Goal: Communication & Community: Share content

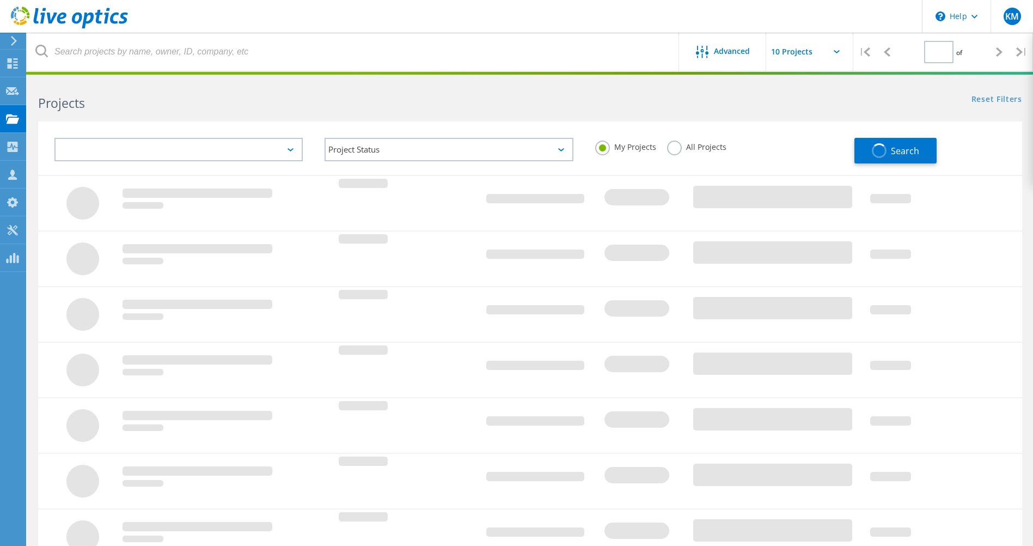
type input "1"
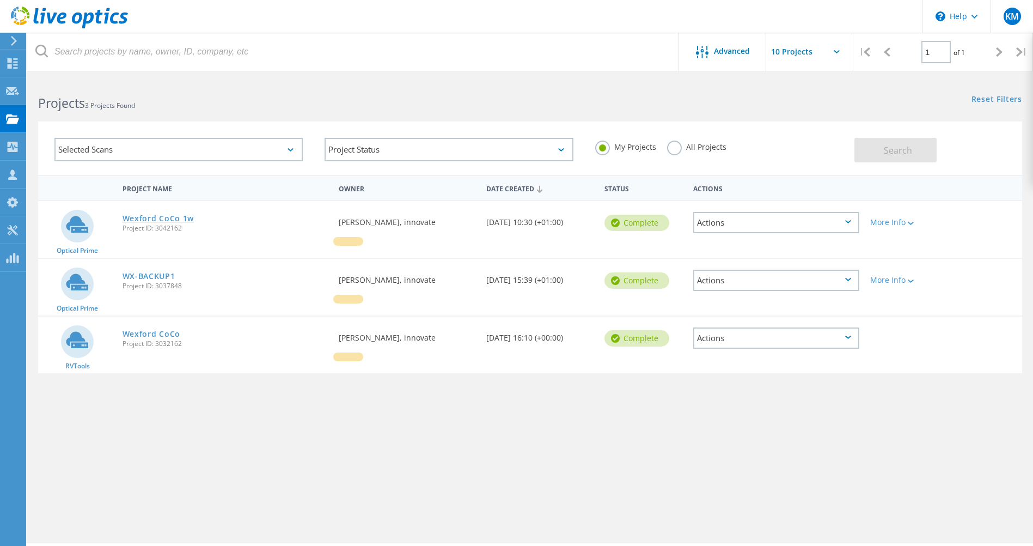
click at [144, 217] on link "Wexford CoCo 1w" at bounding box center [159, 219] width 72 height 8
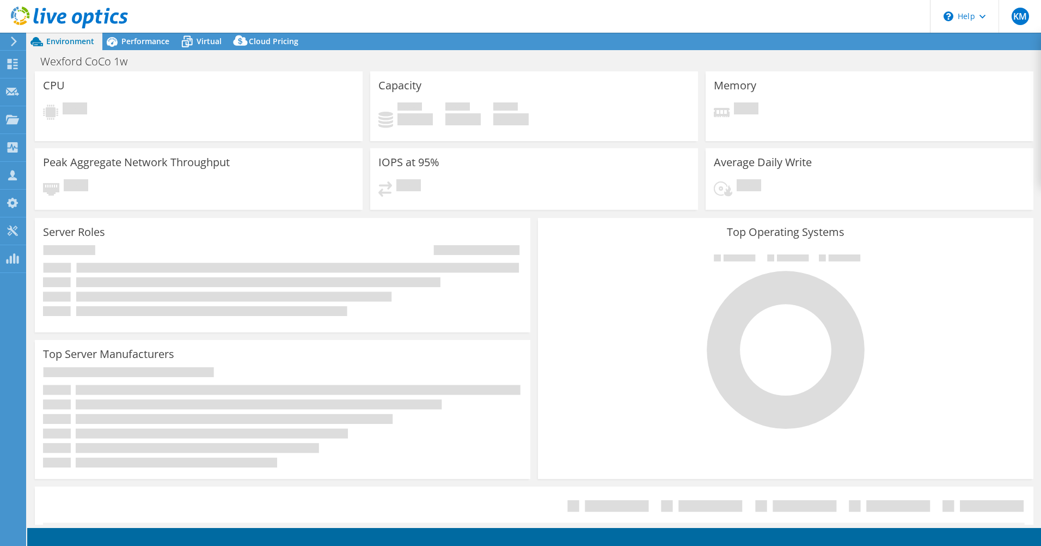
select select "USD"
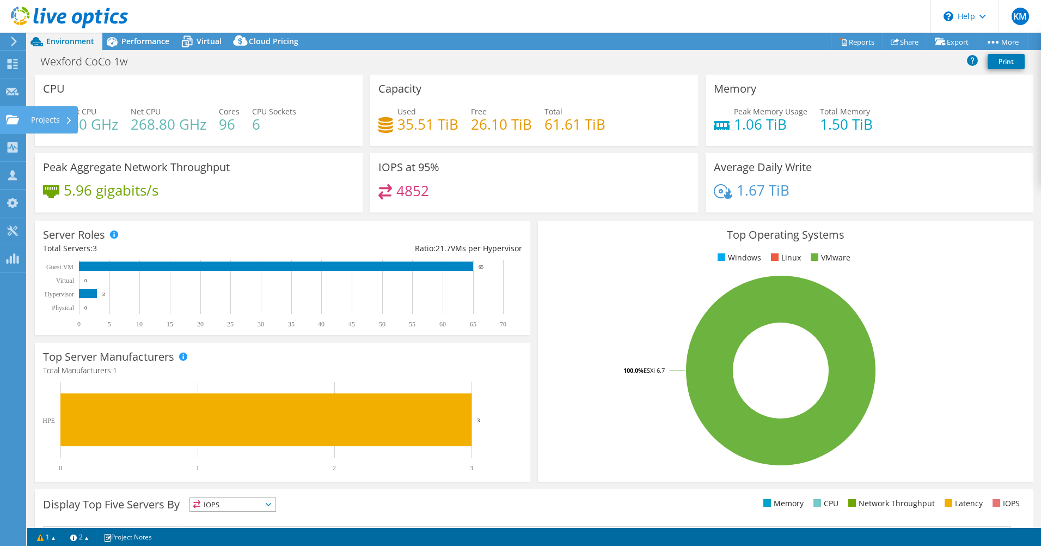
click at [43, 115] on div "Projects" at bounding box center [52, 119] width 52 height 27
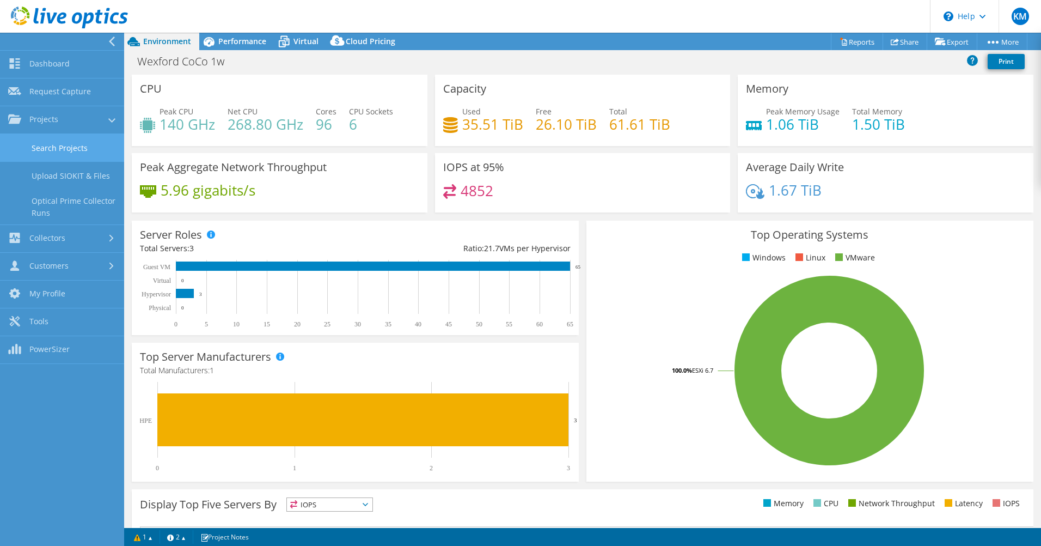
click at [66, 146] on link "Search Projects" at bounding box center [62, 148] width 124 height 28
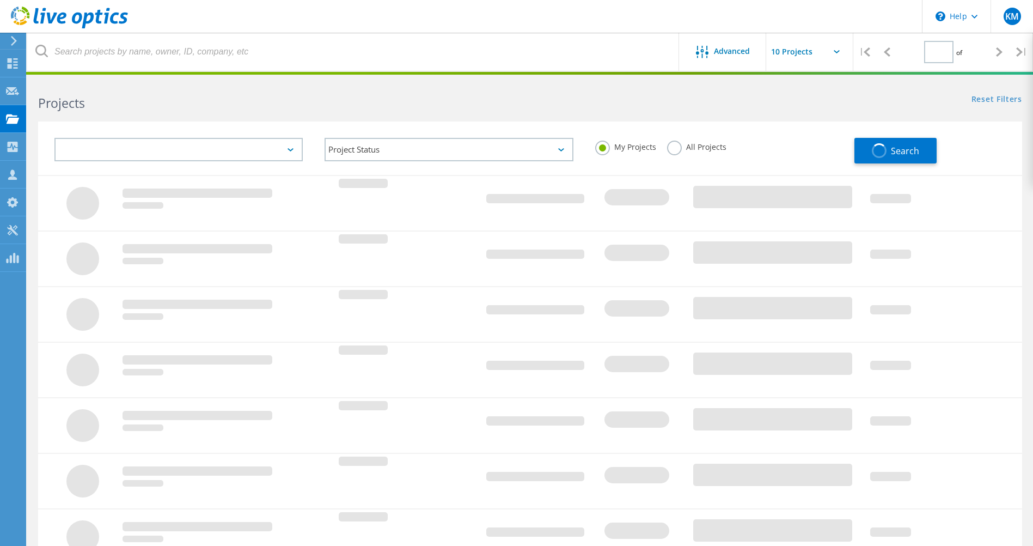
type input "1"
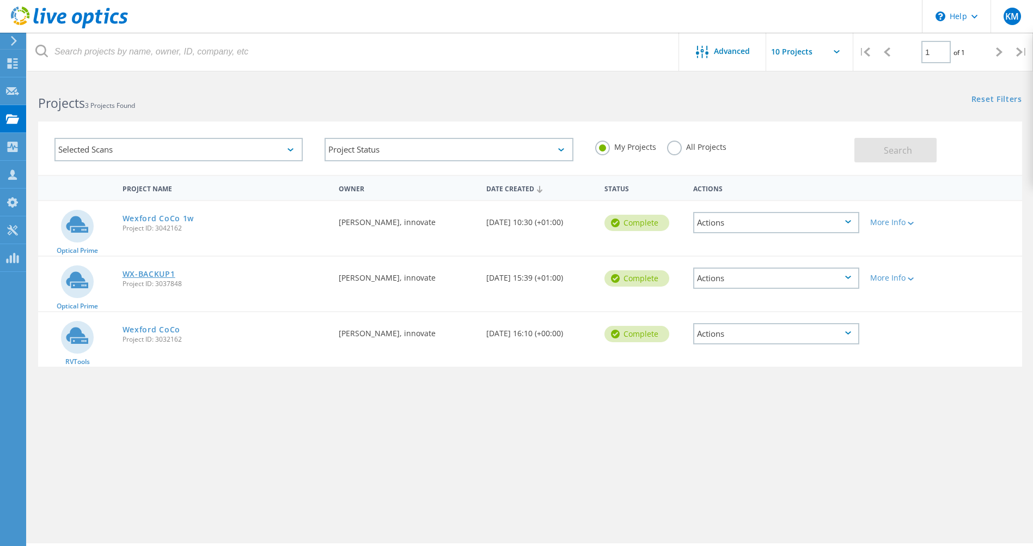
click at [144, 270] on link "WX-BACKUP1" at bounding box center [149, 274] width 53 height 8
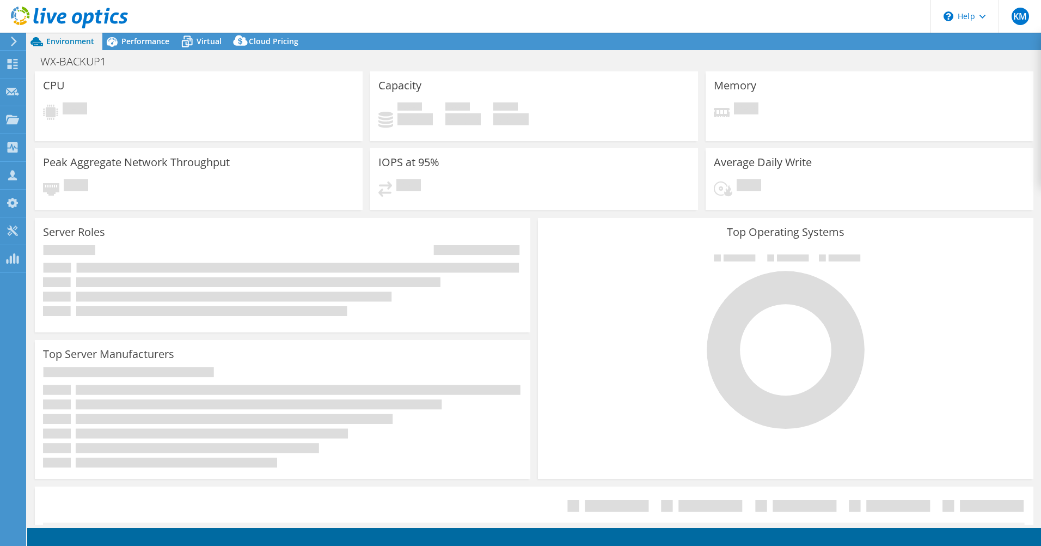
select select "EULondon"
select select "EUR"
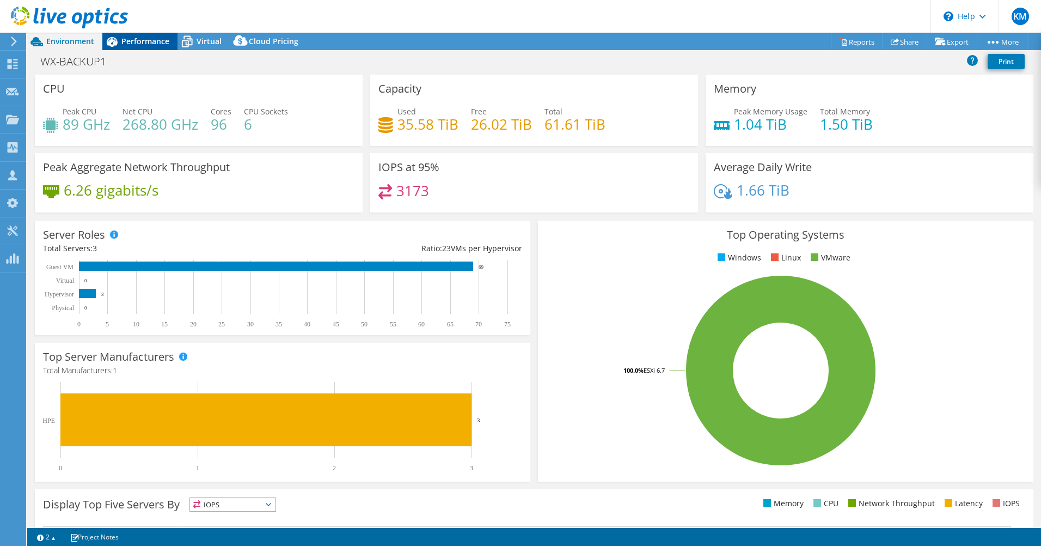
click at [147, 39] on span "Performance" at bounding box center [145, 41] width 48 height 10
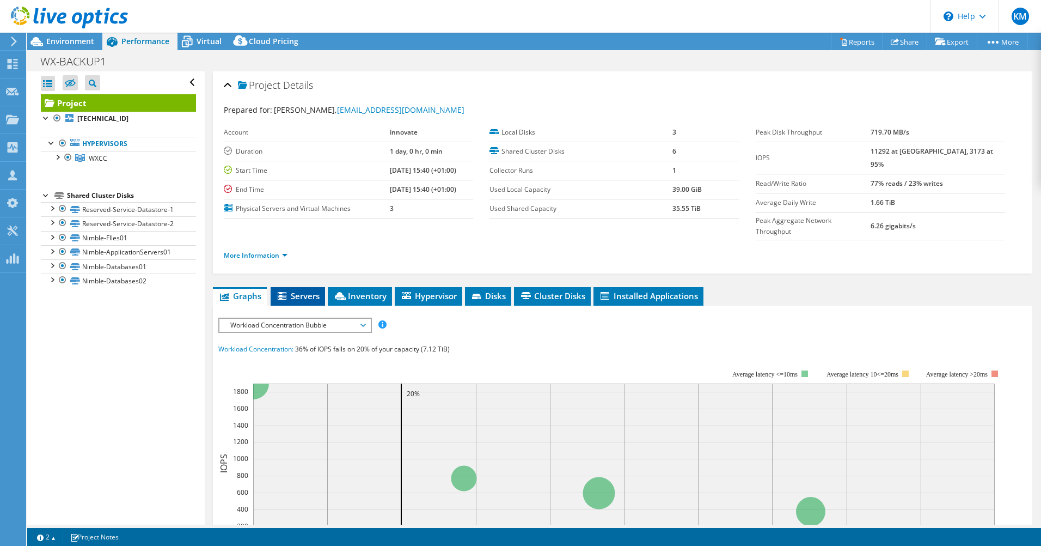
click at [312, 290] on span "Servers" at bounding box center [298, 295] width 44 height 11
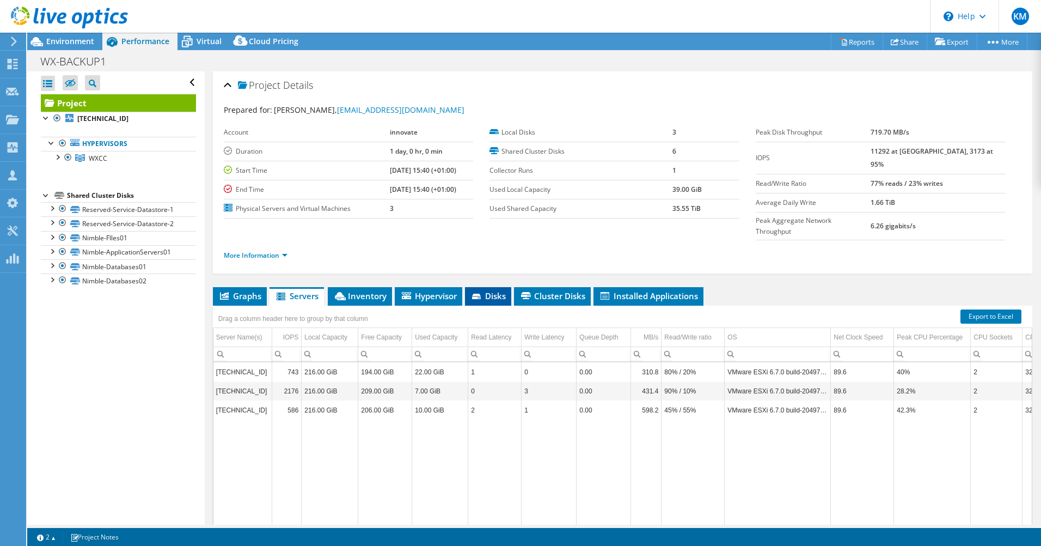
click at [497, 290] on span "Disks" at bounding box center [488, 295] width 35 height 11
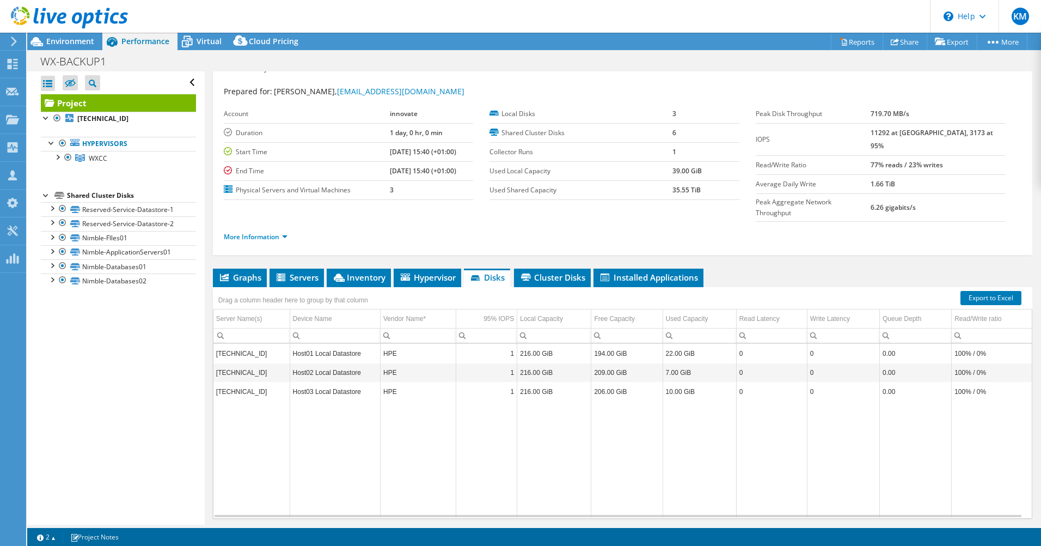
scroll to position [32, 0]
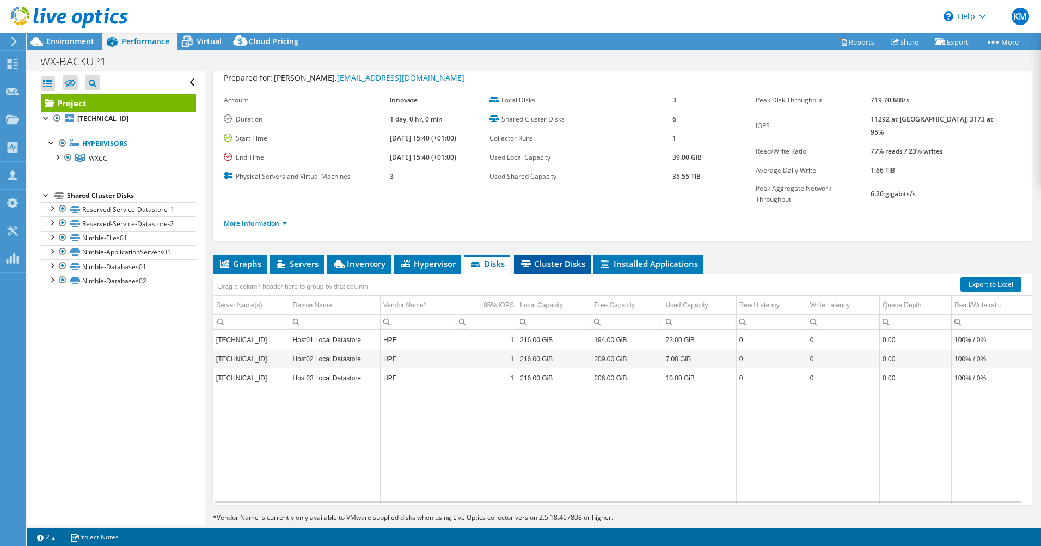
click at [554, 258] on span "Cluster Disks" at bounding box center [553, 263] width 66 height 11
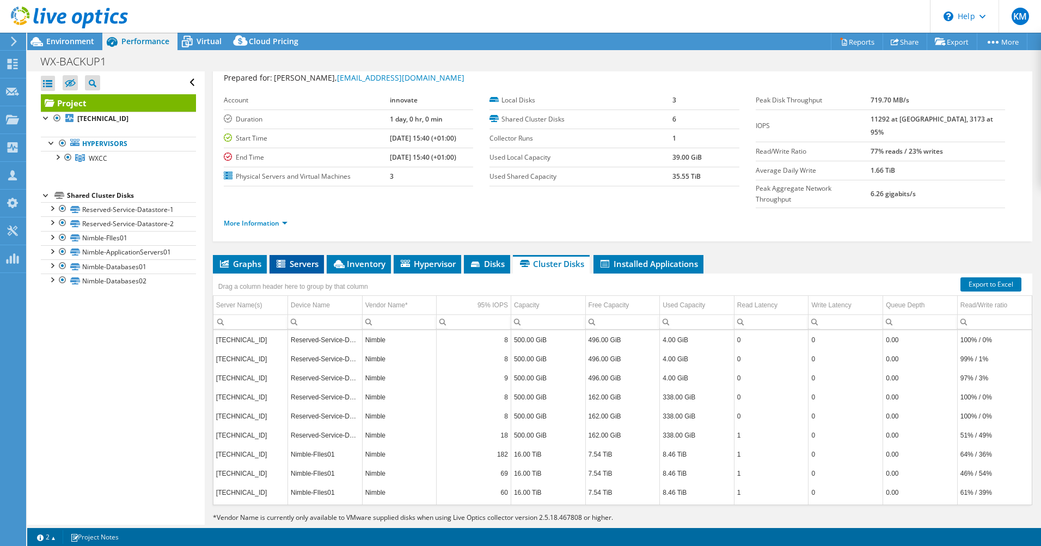
click at [300, 258] on span "Servers" at bounding box center [297, 263] width 44 height 11
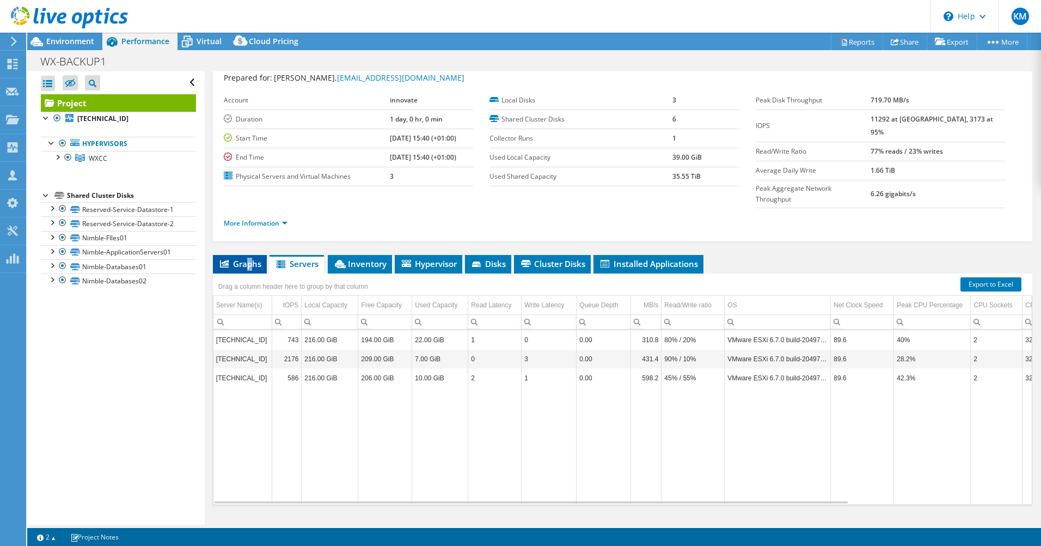
click at [249, 258] on span "Graphs" at bounding box center [239, 263] width 43 height 11
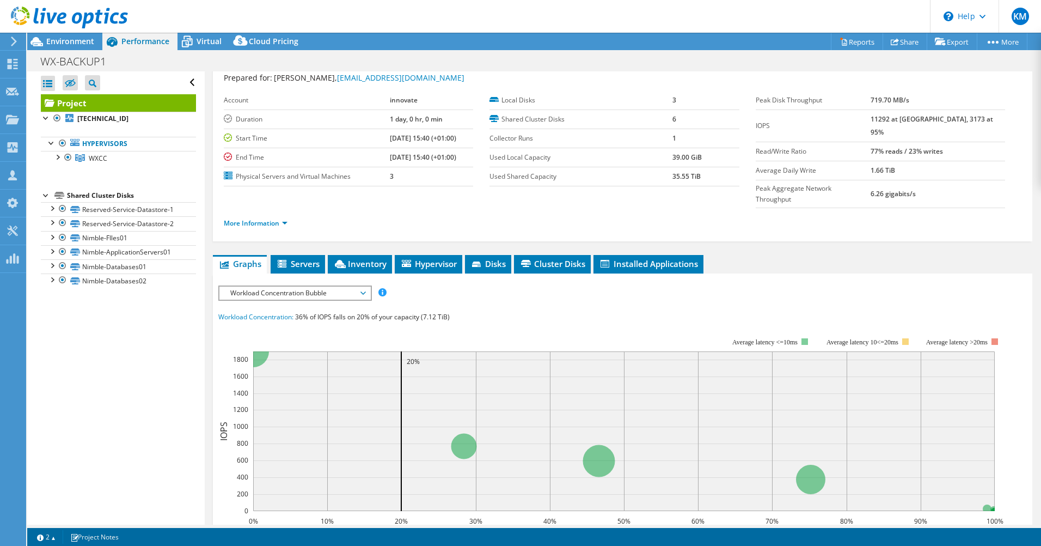
drag, startPoint x: 249, startPoint y: 239, endPoint x: 364, endPoint y: 270, distance: 119.0
click at [364, 287] on span "Workload Concentration Bubble" at bounding box center [295, 293] width 140 height 13
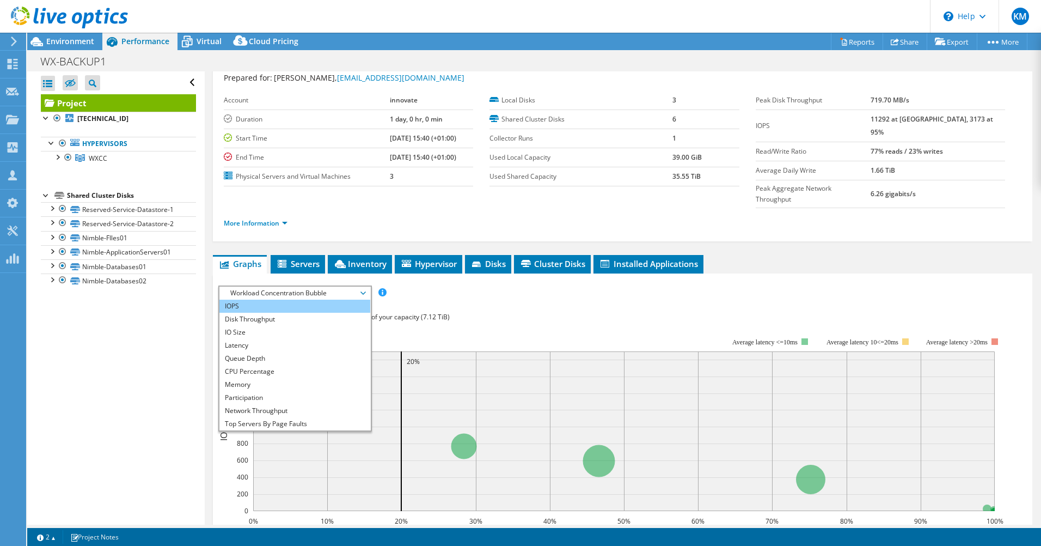
click at [279, 300] on li "IOPS" at bounding box center [295, 306] width 151 height 13
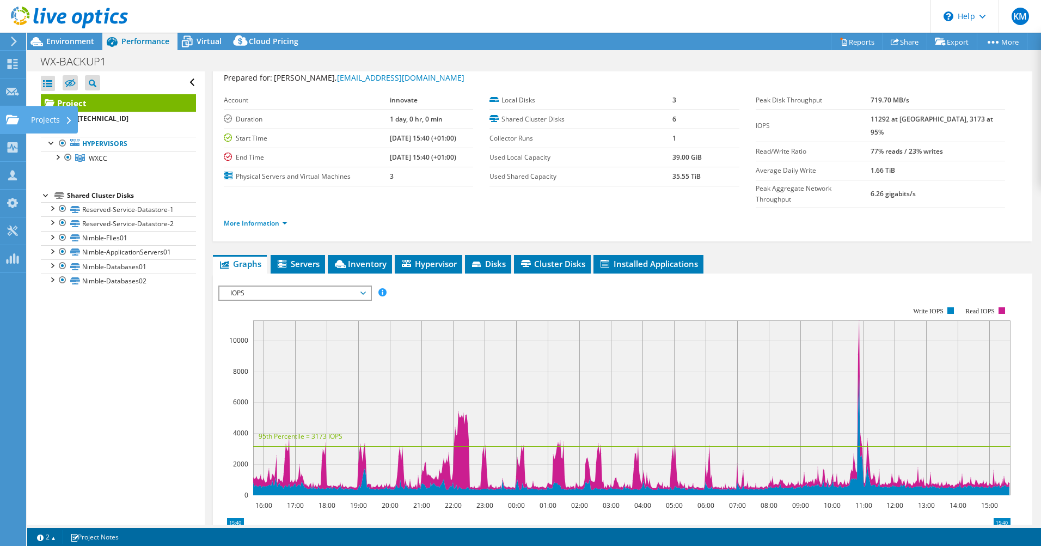
click at [53, 119] on div "Projects" at bounding box center [52, 119] width 52 height 27
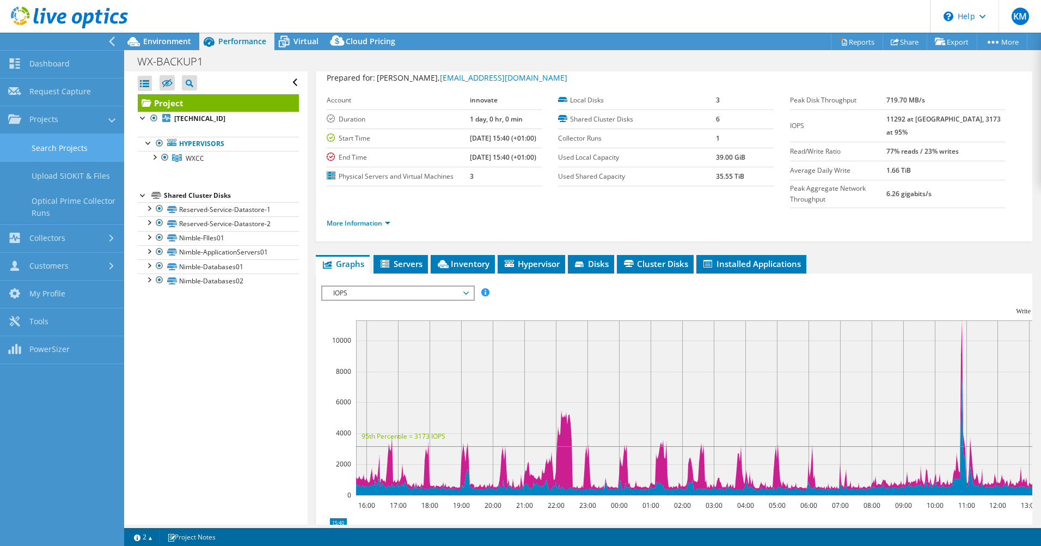
click at [50, 146] on link "Search Projects" at bounding box center [62, 148] width 124 height 28
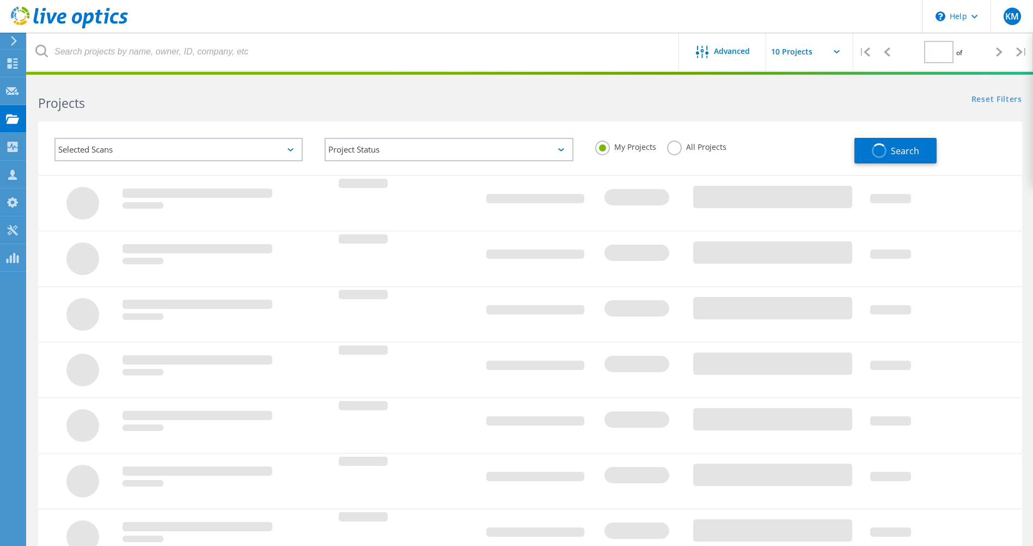
type input "1"
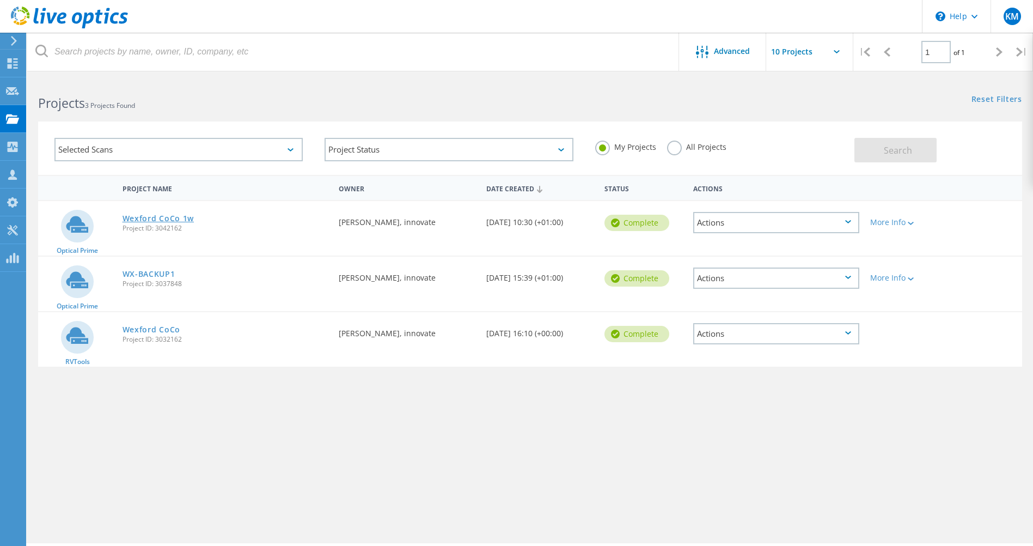
click at [152, 218] on link "Wexford CoCo 1w" at bounding box center [159, 219] width 72 height 8
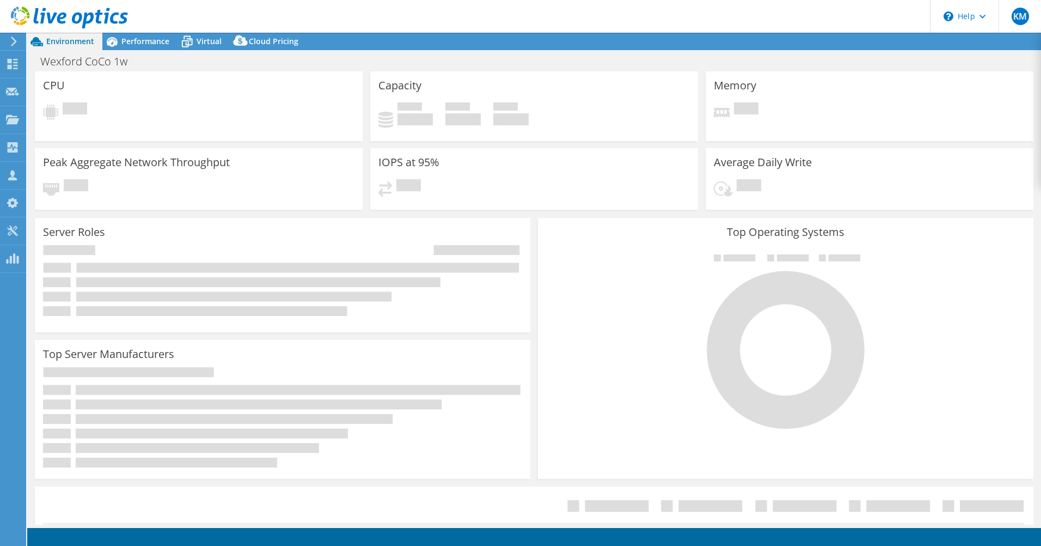
select select "USD"
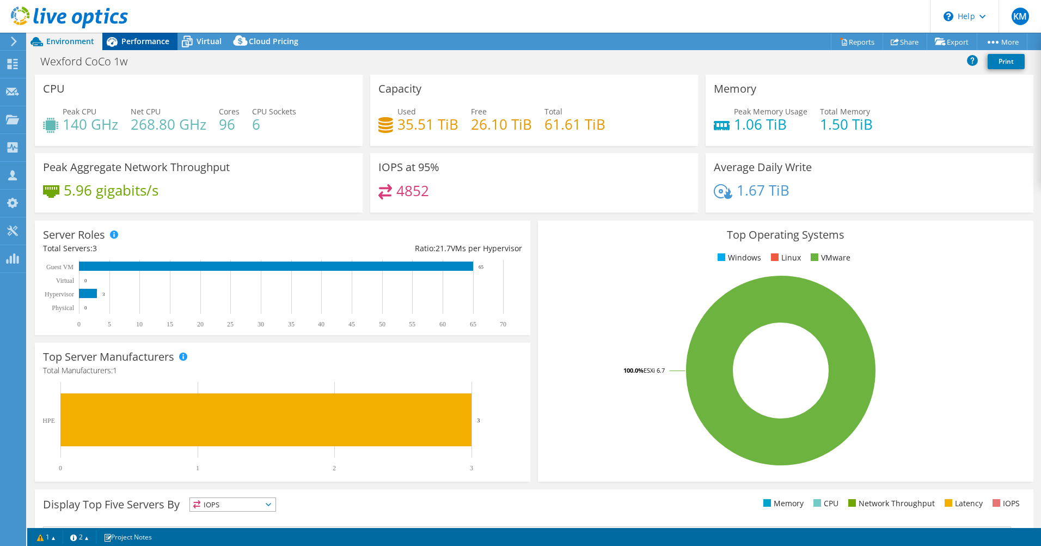
click at [142, 40] on span "Performance" at bounding box center [145, 41] width 48 height 10
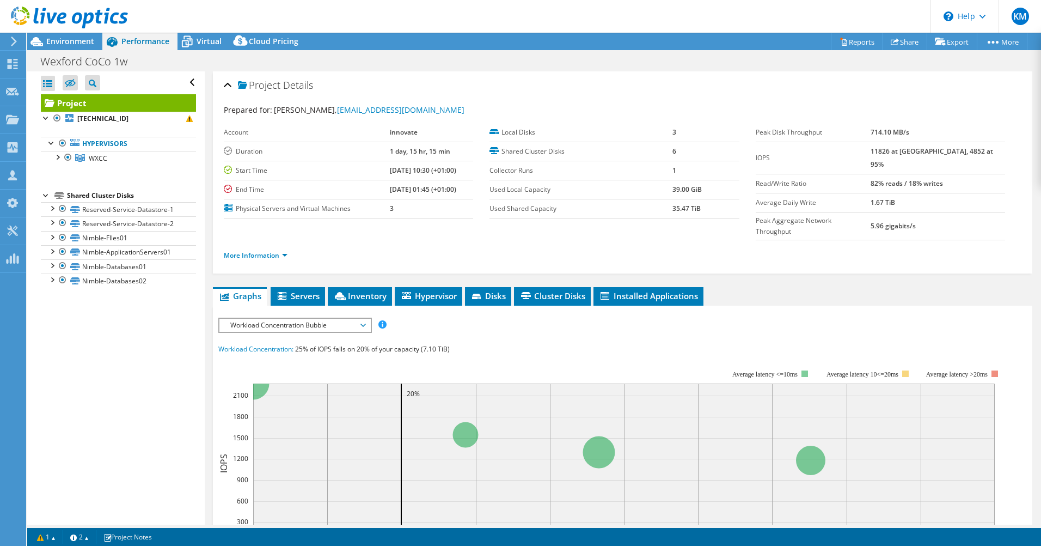
click at [363, 319] on span "Workload Concentration Bubble" at bounding box center [295, 325] width 140 height 13
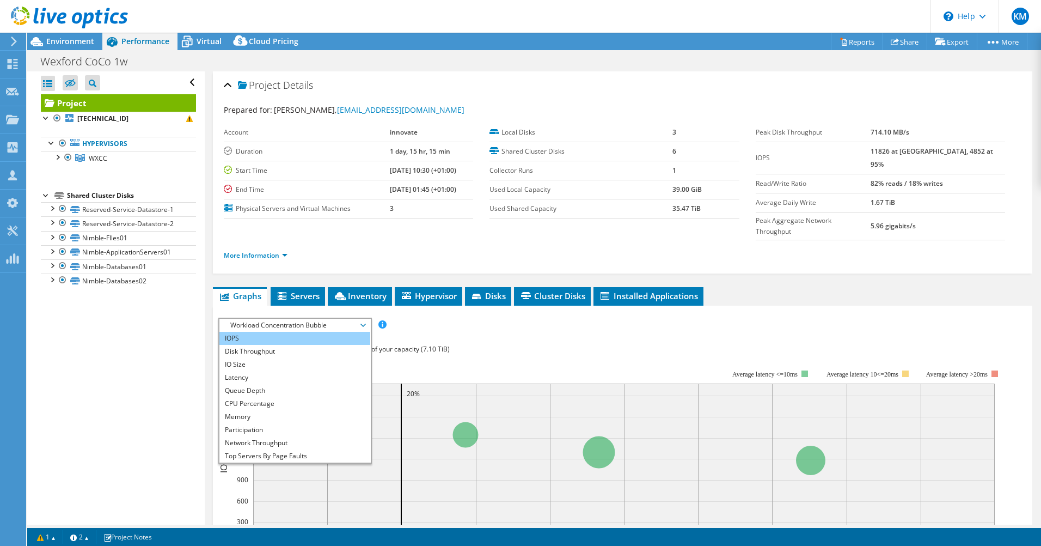
click at [264, 332] on li "IOPS" at bounding box center [295, 338] width 151 height 13
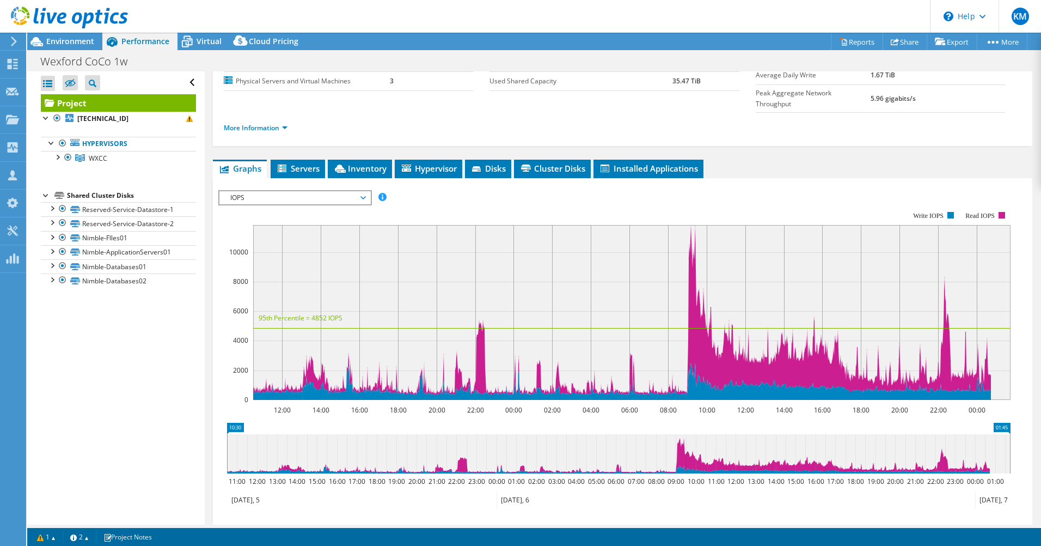
scroll to position [109, 0]
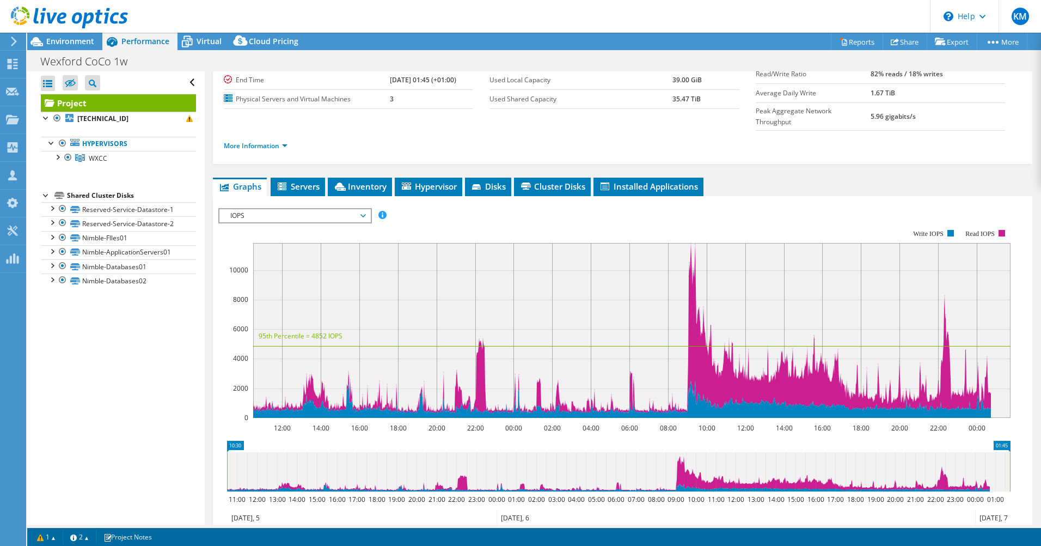
click at [365, 209] on span "IOPS" at bounding box center [295, 215] width 151 height 13
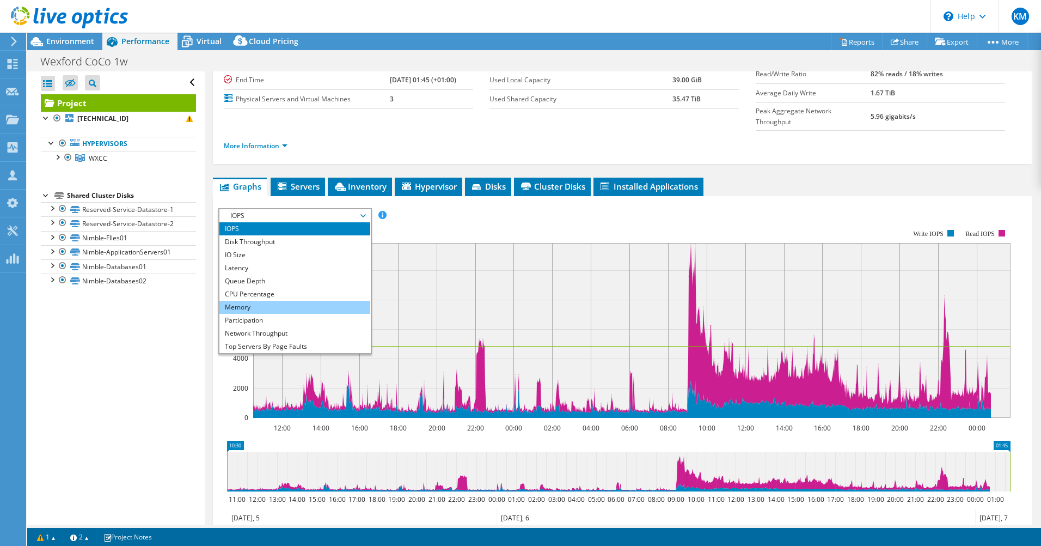
click at [250, 301] on li "Memory" at bounding box center [295, 307] width 151 height 13
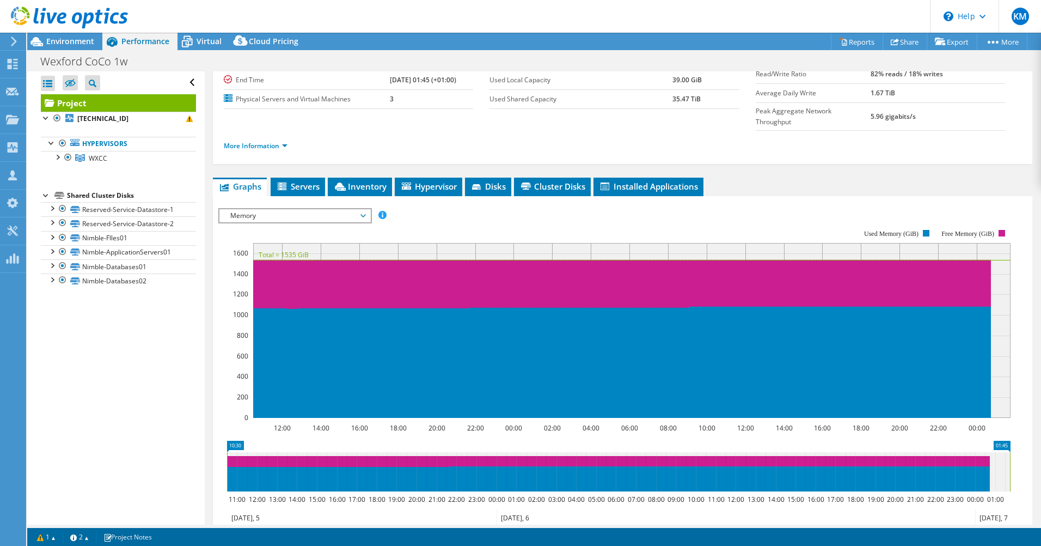
click at [362, 209] on span "Memory" at bounding box center [295, 215] width 140 height 13
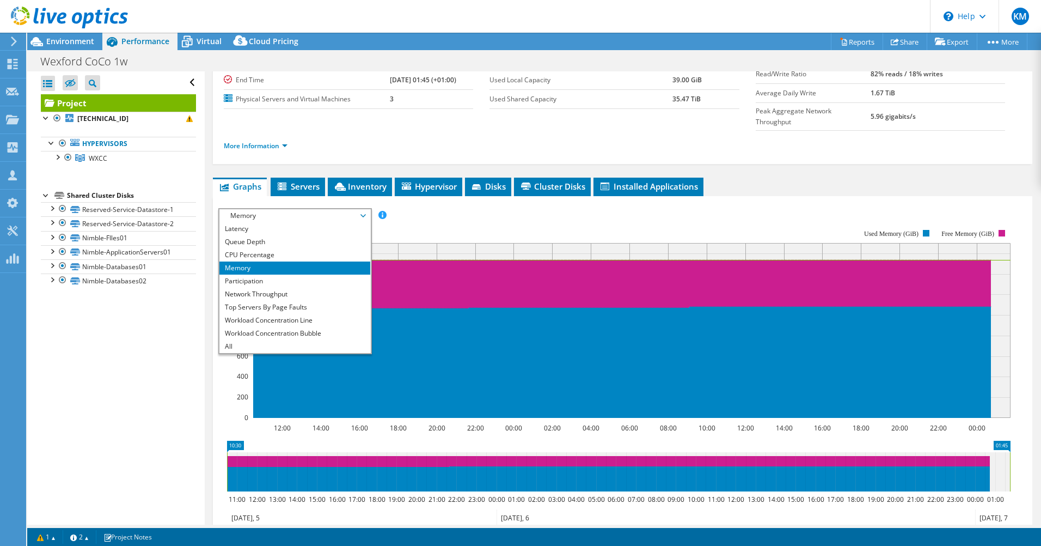
scroll to position [0, 0]
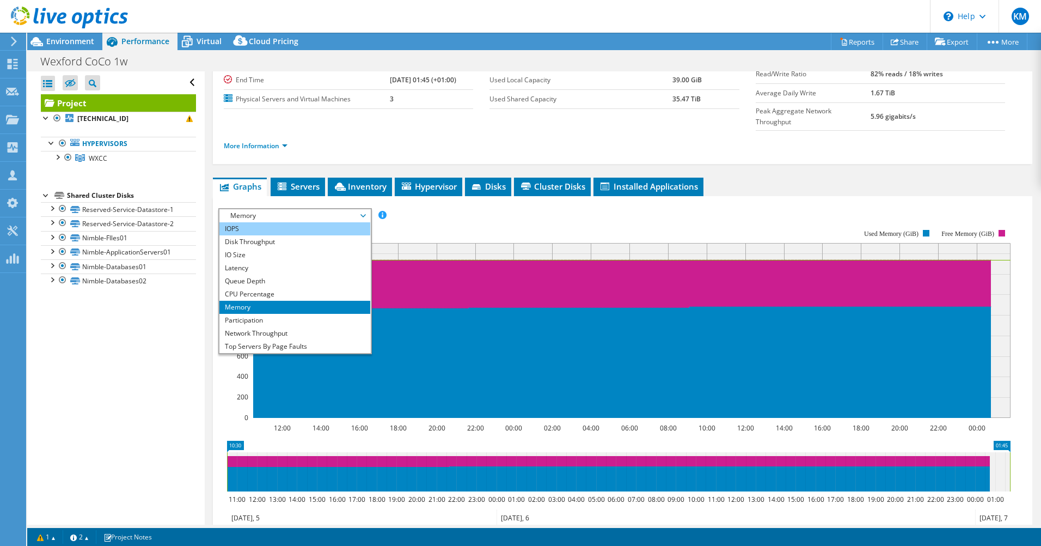
click at [310, 222] on li "IOPS" at bounding box center [295, 228] width 151 height 13
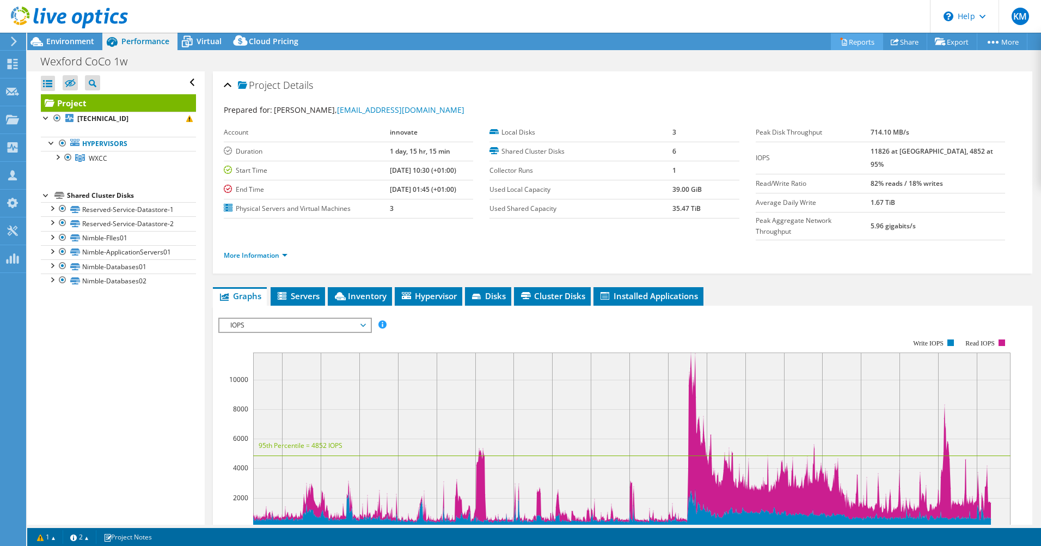
click at [852, 39] on link "Reports" at bounding box center [857, 41] width 52 height 17
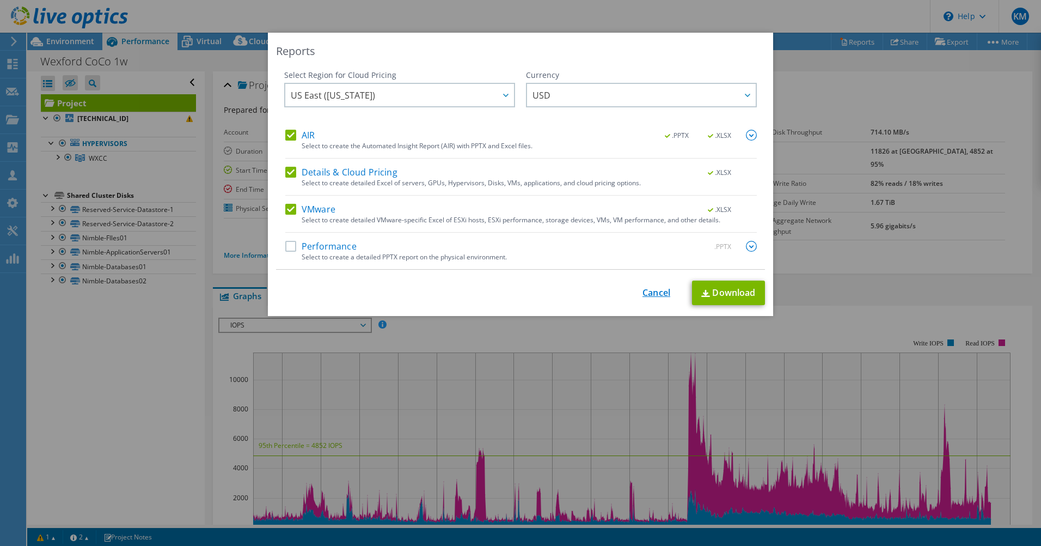
click at [649, 292] on link "Cancel" at bounding box center [657, 293] width 28 height 10
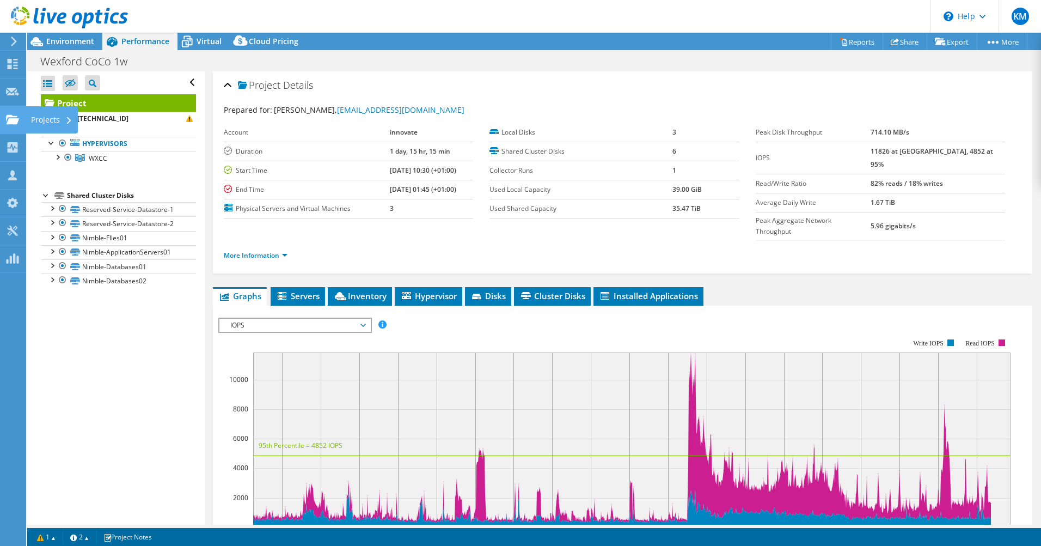
click at [39, 117] on div "Projects" at bounding box center [52, 119] width 52 height 27
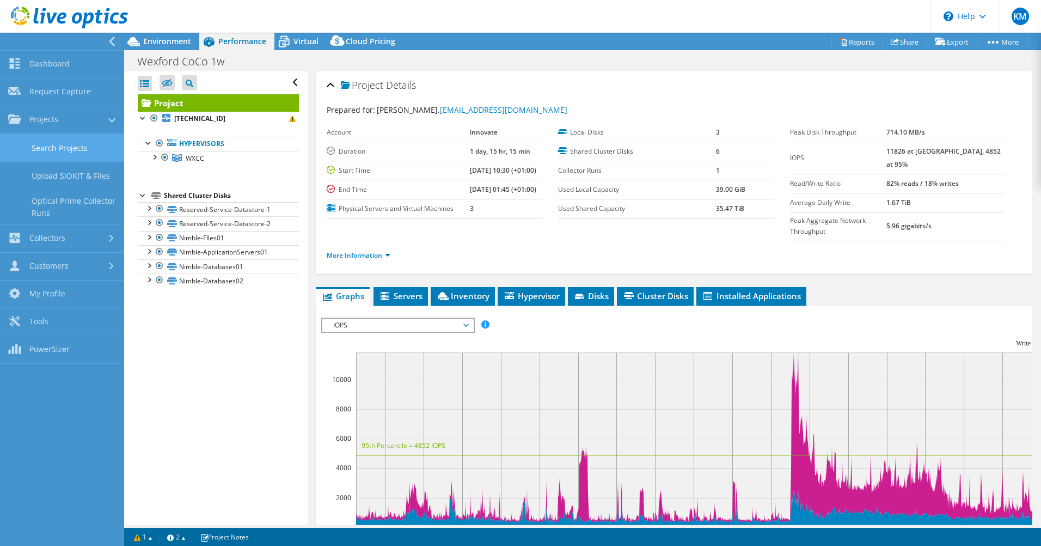
click at [64, 146] on link "Search Projects" at bounding box center [62, 148] width 124 height 28
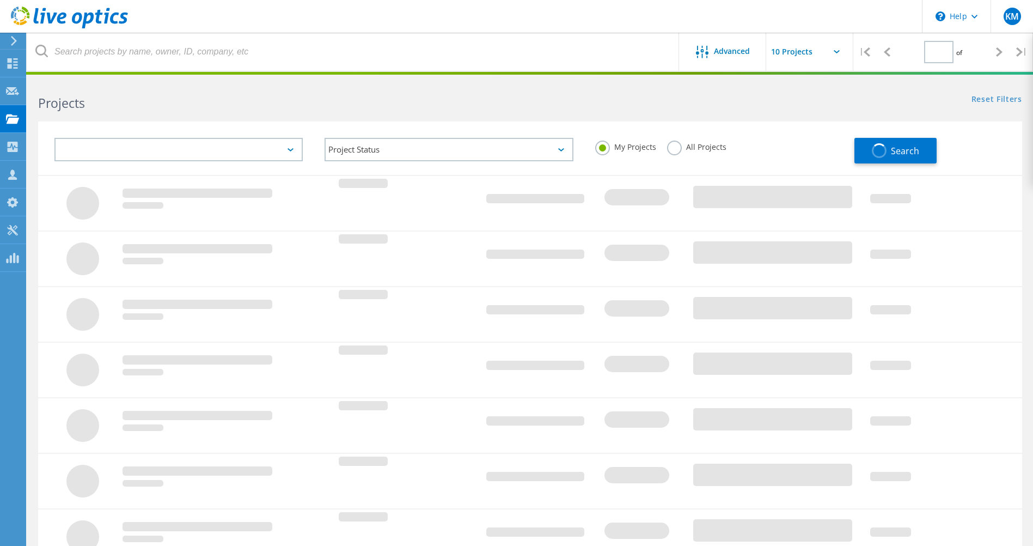
type input "1"
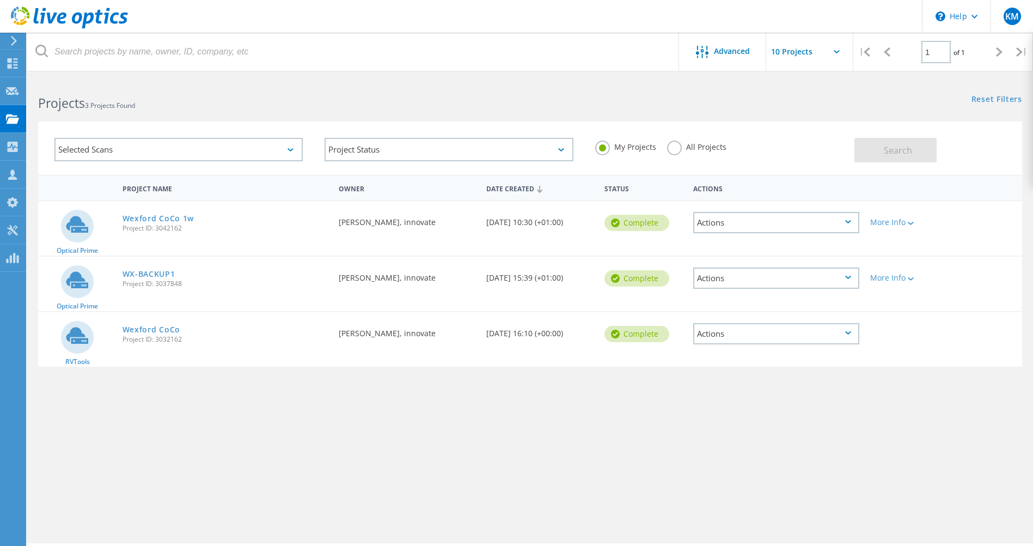
click at [848, 218] on div "Actions" at bounding box center [776, 222] width 166 height 21
click at [723, 230] on div "Share" at bounding box center [776, 231] width 164 height 17
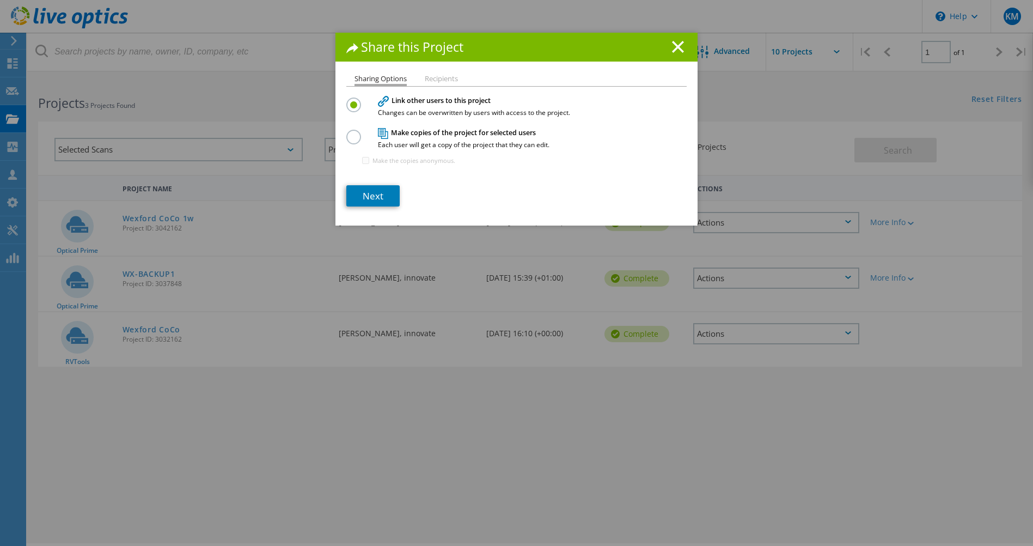
click at [444, 80] on li "Recipients" at bounding box center [441, 79] width 33 height 9
click at [675, 44] on icon at bounding box center [678, 47] width 12 height 12
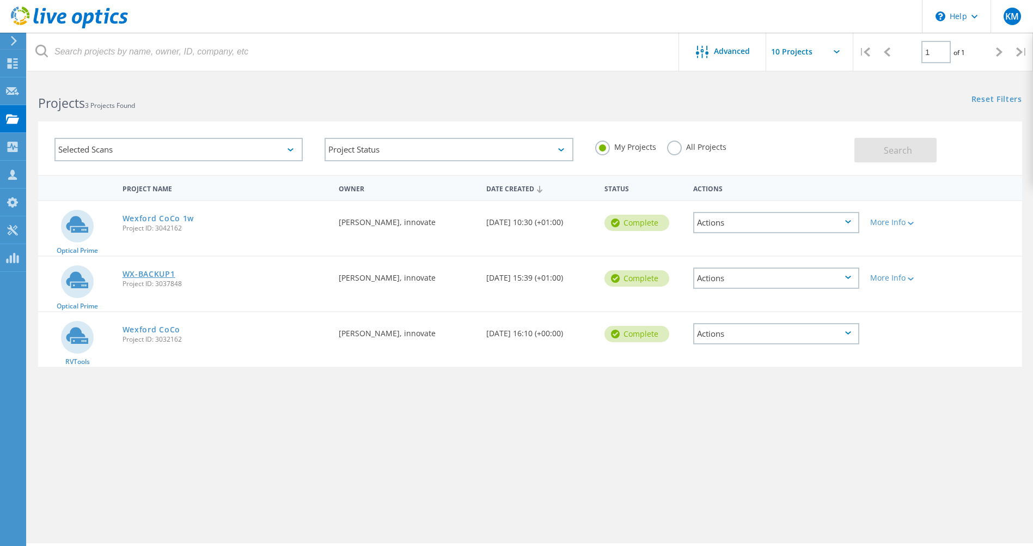
click at [144, 275] on link "WX-BACKUP1" at bounding box center [149, 274] width 53 height 8
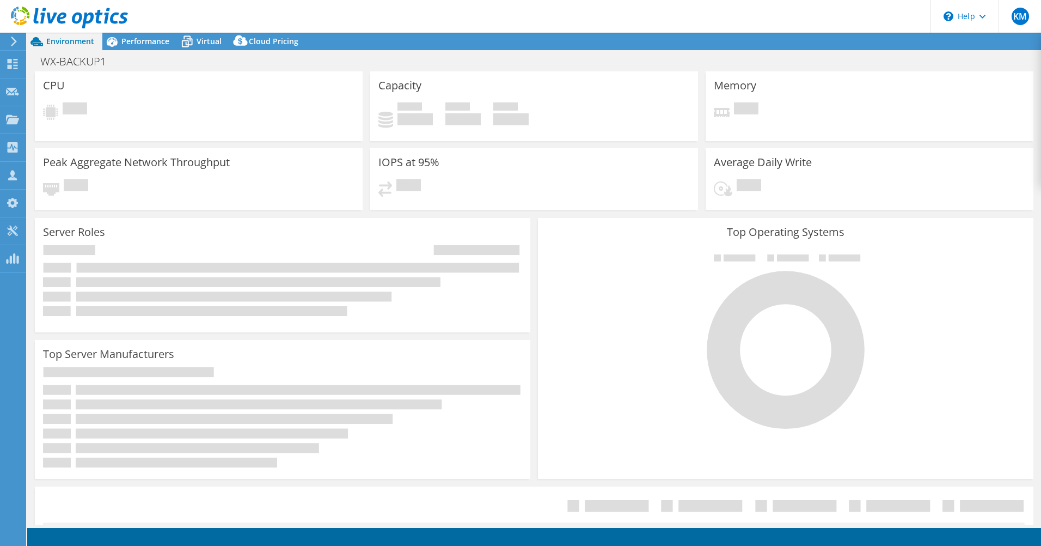
select select "EULondon"
select select "EUR"
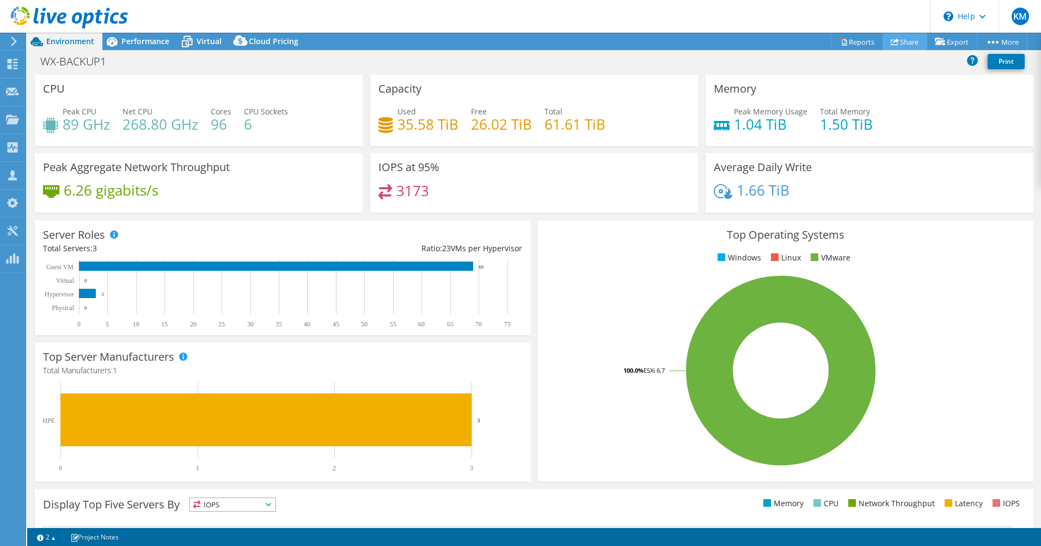
click at [904, 41] on link "Share" at bounding box center [905, 41] width 45 height 17
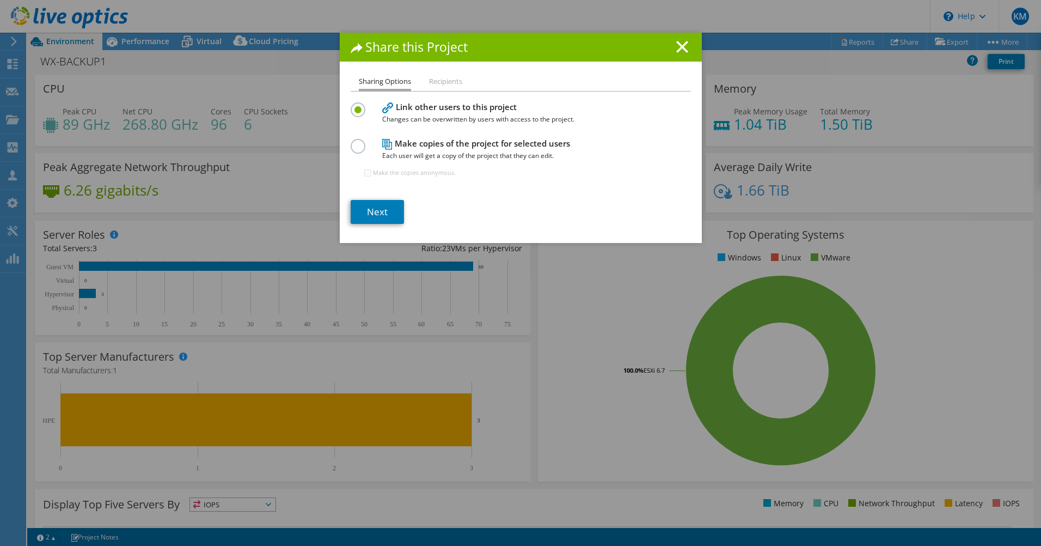
click at [442, 80] on li "Recipients" at bounding box center [445, 82] width 33 height 14
click at [375, 209] on link "Next" at bounding box center [377, 212] width 53 height 24
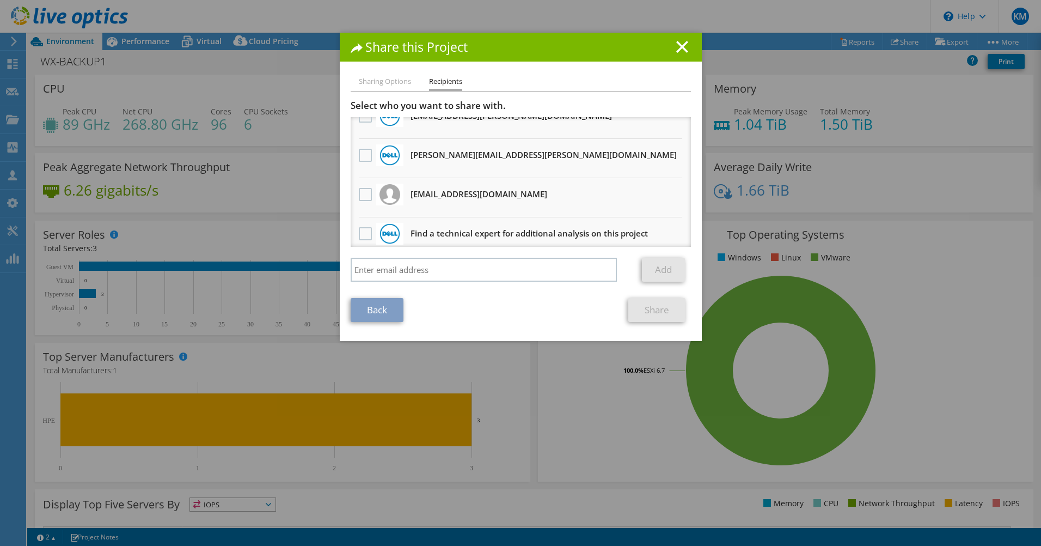
scroll to position [106, 0]
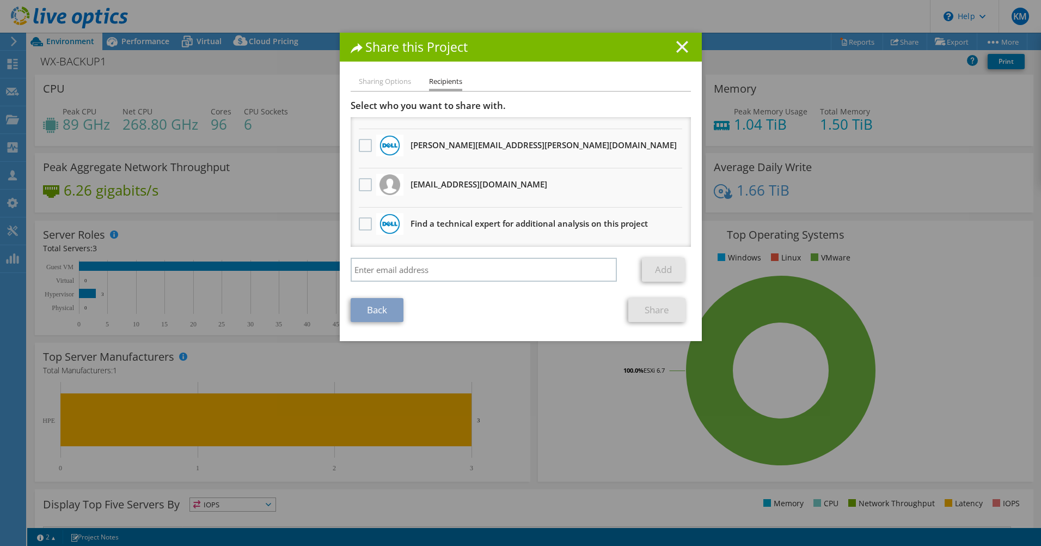
click at [679, 47] on line at bounding box center [682, 46] width 11 height 11
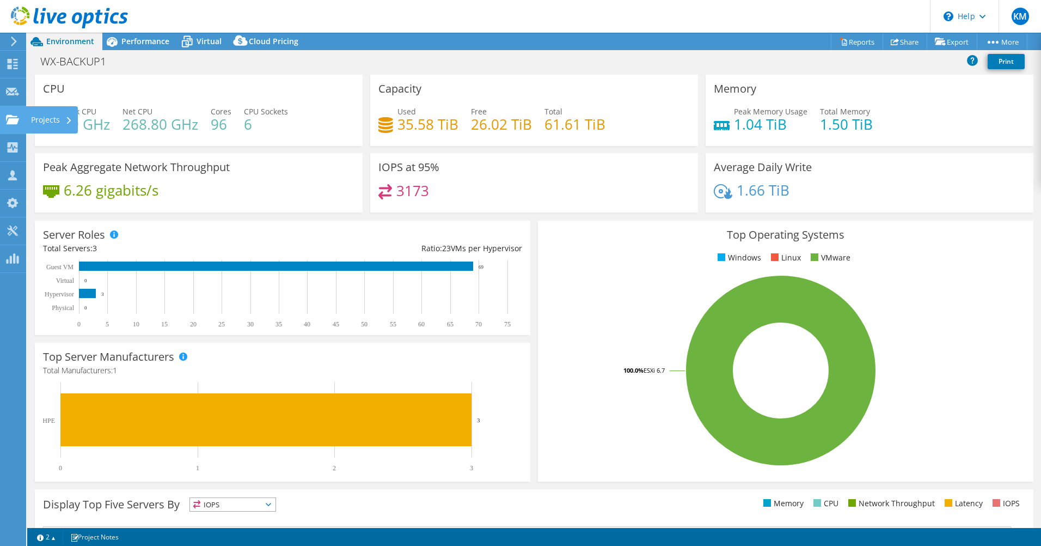
click at [42, 116] on div "Projects" at bounding box center [52, 119] width 52 height 27
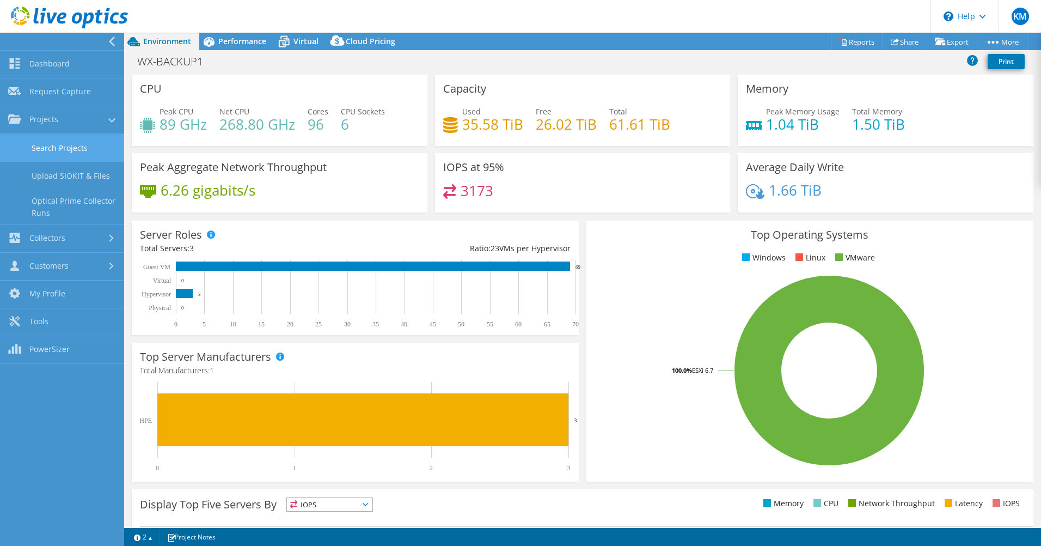
click at [53, 148] on link "Search Projects" at bounding box center [62, 148] width 124 height 28
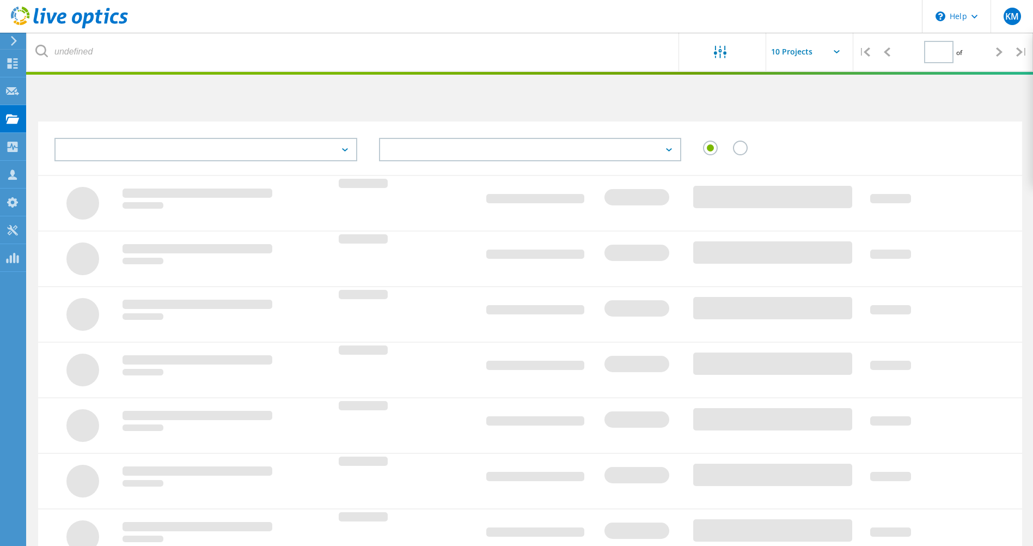
type input "1"
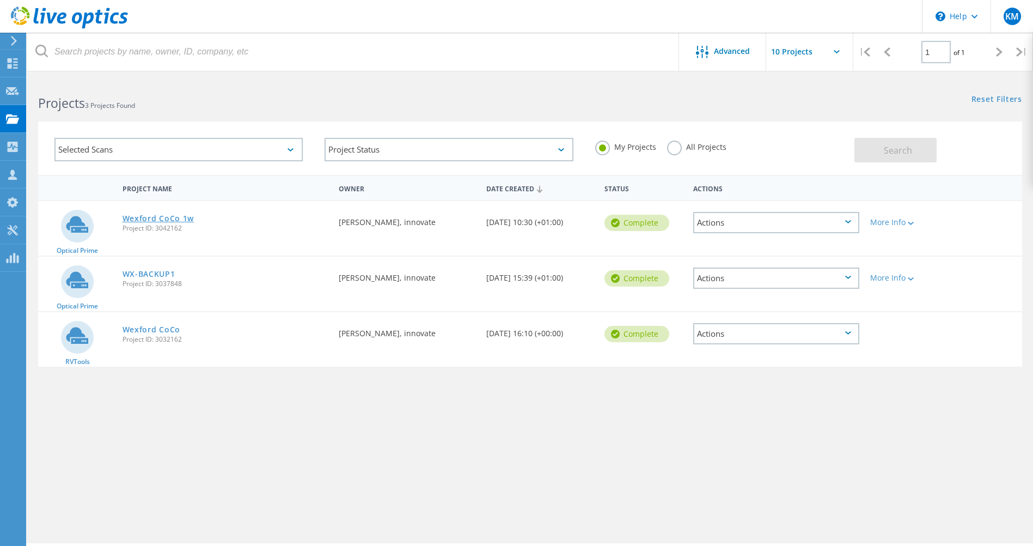
click at [158, 219] on link "Wexford CoCo 1w" at bounding box center [159, 219] width 72 height 8
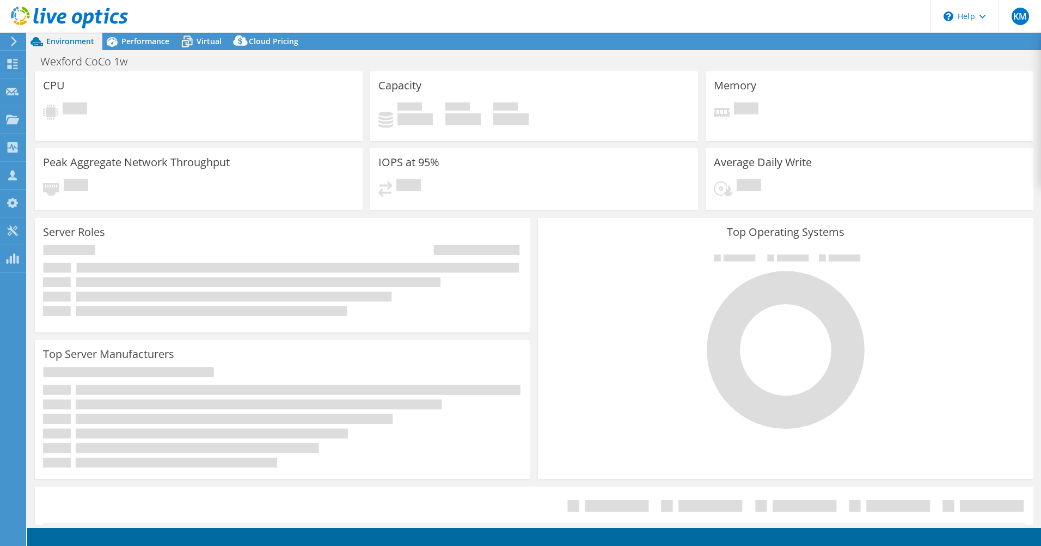
select select "USD"
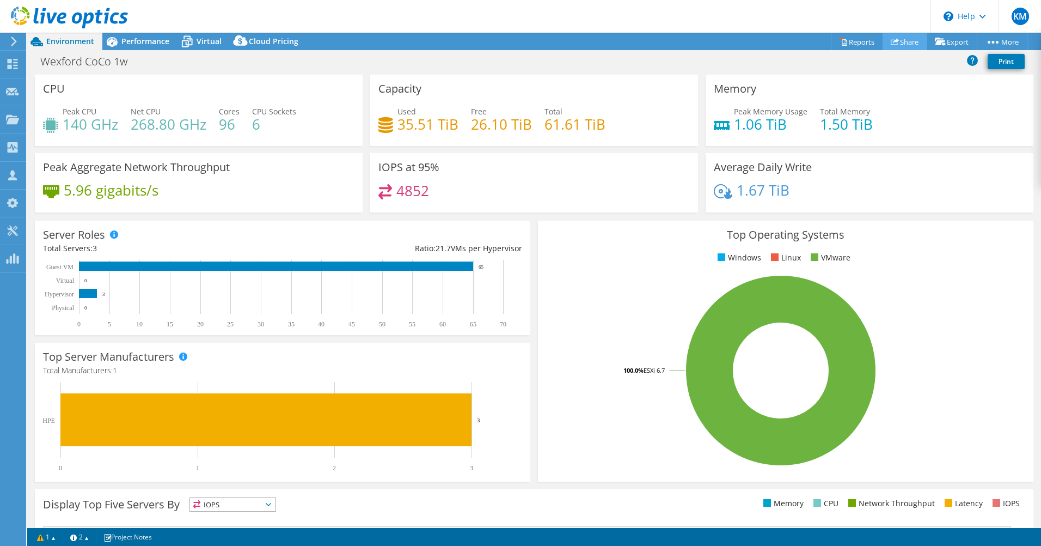
click at [903, 42] on link "Share" at bounding box center [905, 41] width 45 height 17
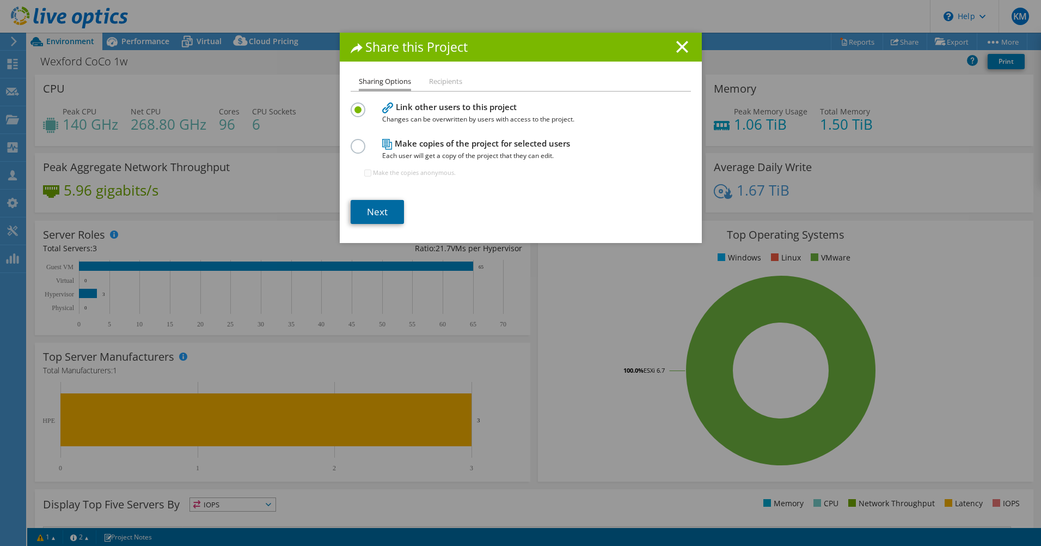
click at [377, 213] on link "Next" at bounding box center [377, 212] width 53 height 24
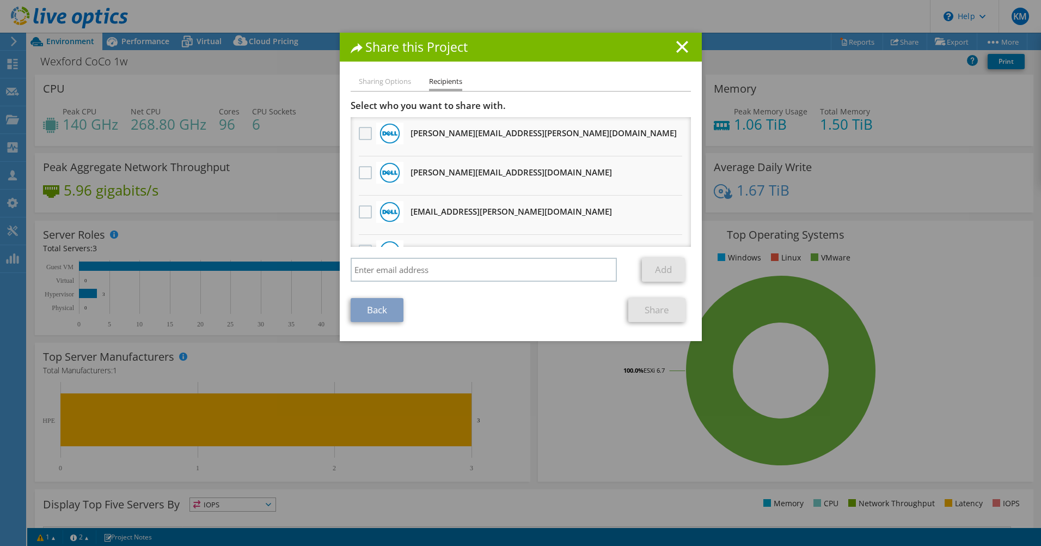
click at [363, 132] on label at bounding box center [367, 133] width 16 height 13
click at [0, 0] on input "checkbox" at bounding box center [0, 0] width 0 height 0
click at [363, 172] on label at bounding box center [367, 172] width 16 height 13
click at [0, 0] on input "checkbox" at bounding box center [0, 0] width 0 height 0
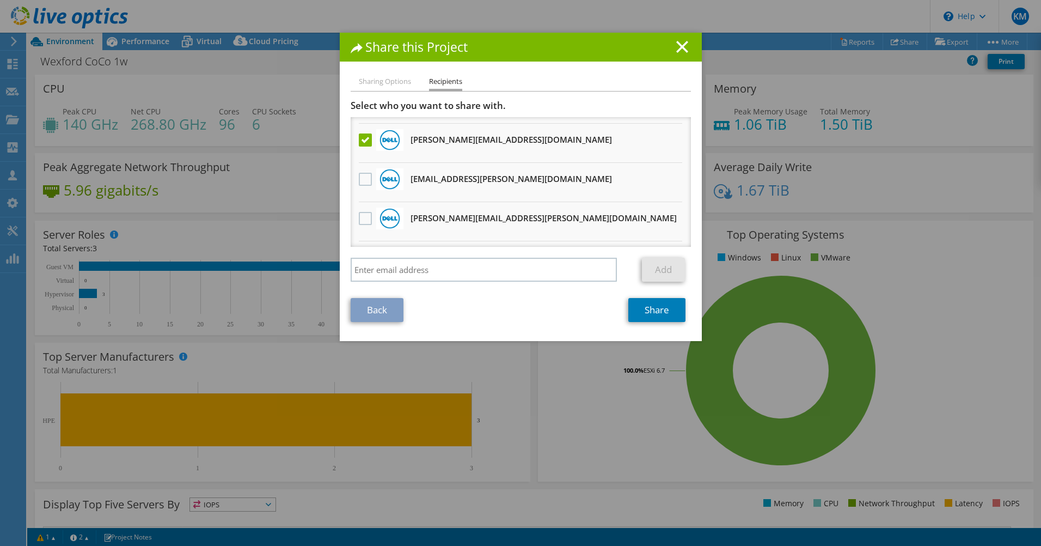
scroll to position [54, 0]
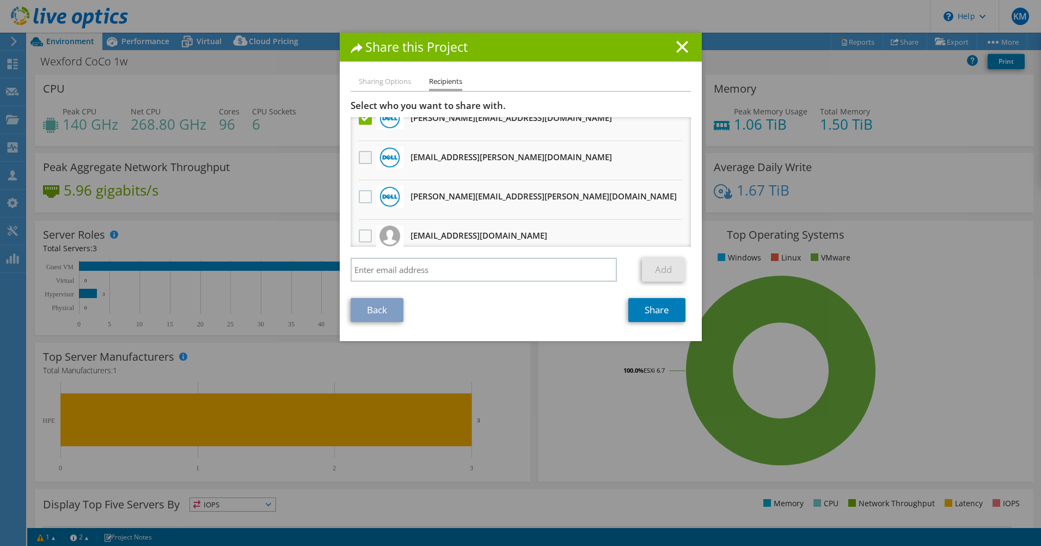
click at [359, 159] on label at bounding box center [367, 157] width 16 height 13
click at [0, 0] on input "checkbox" at bounding box center [0, 0] width 0 height 0
click at [360, 196] on label at bounding box center [367, 196] width 16 height 13
click at [0, 0] on input "checkbox" at bounding box center [0, 0] width 0 height 0
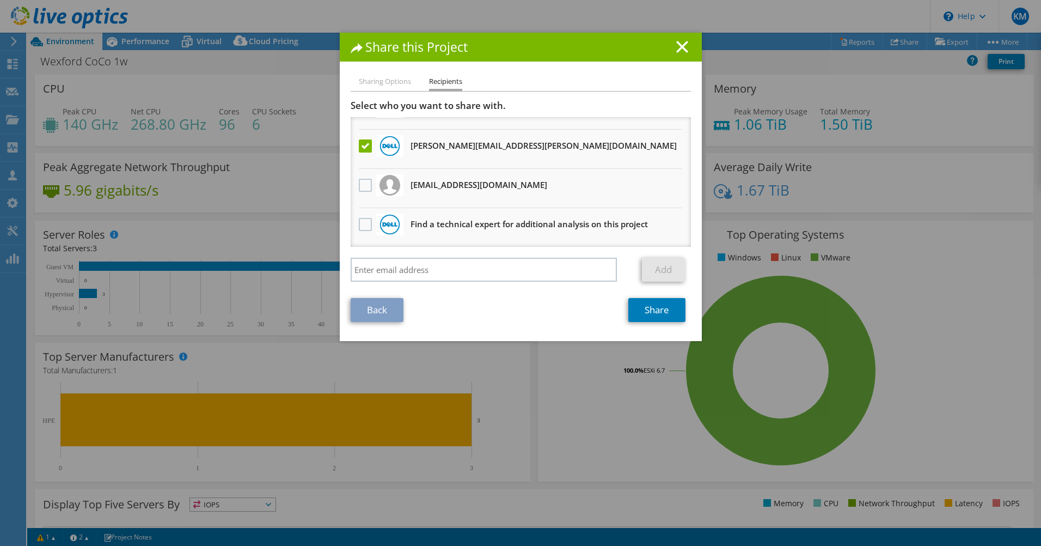
scroll to position [106, 0]
click at [363, 182] on label at bounding box center [367, 184] width 16 height 13
click at [0, 0] on input "checkbox" at bounding box center [0, 0] width 0 height 0
click at [656, 311] on link "Share" at bounding box center [657, 310] width 57 height 24
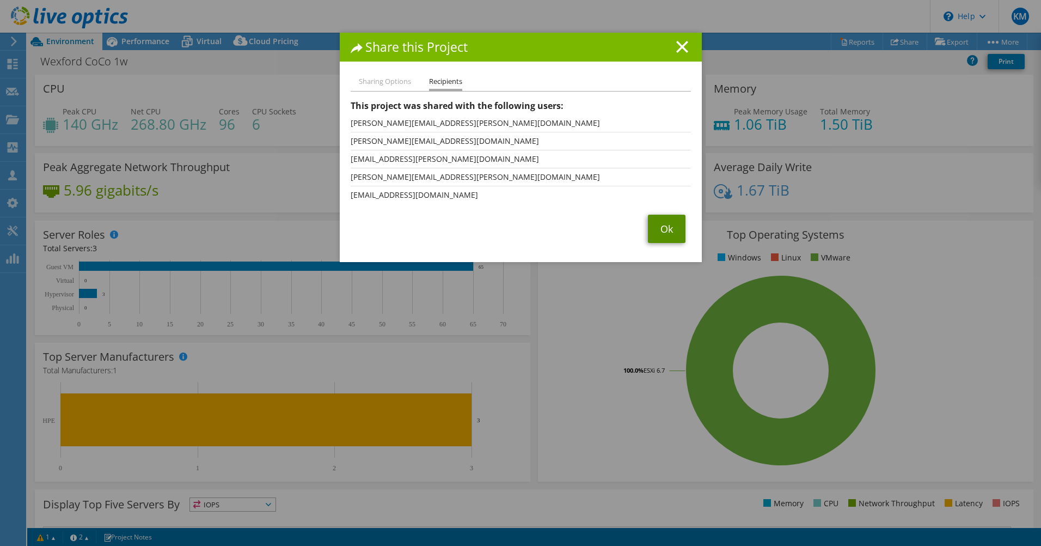
click at [663, 228] on link "Ok" at bounding box center [667, 229] width 38 height 28
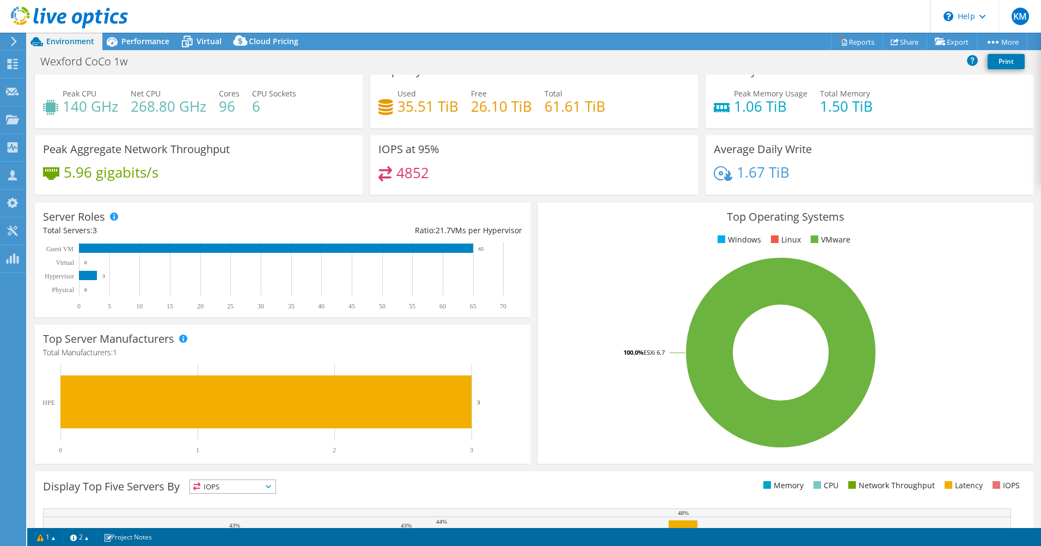
scroll to position [0, 0]
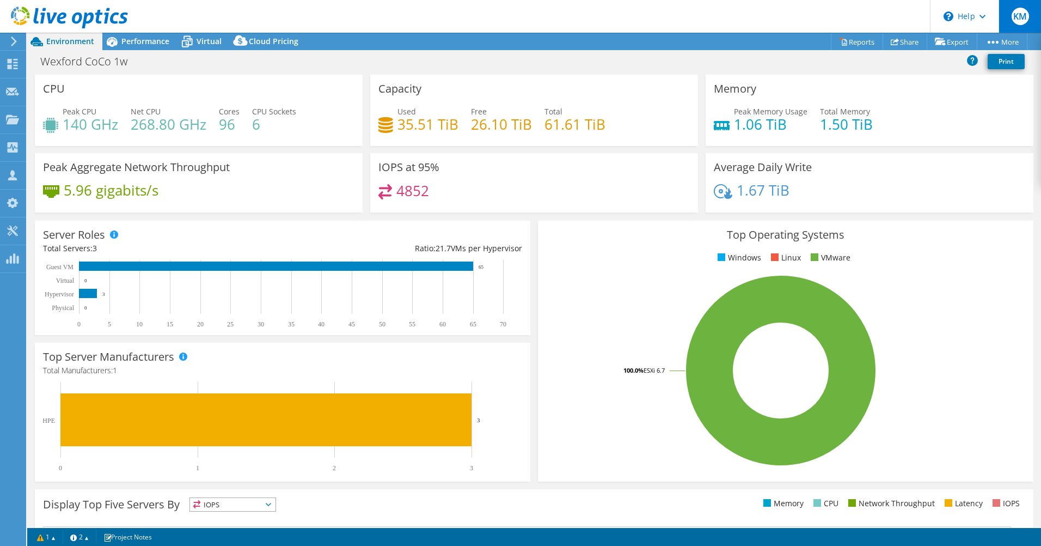
click at [1013, 15] on span "KM" at bounding box center [1020, 16] width 17 height 17
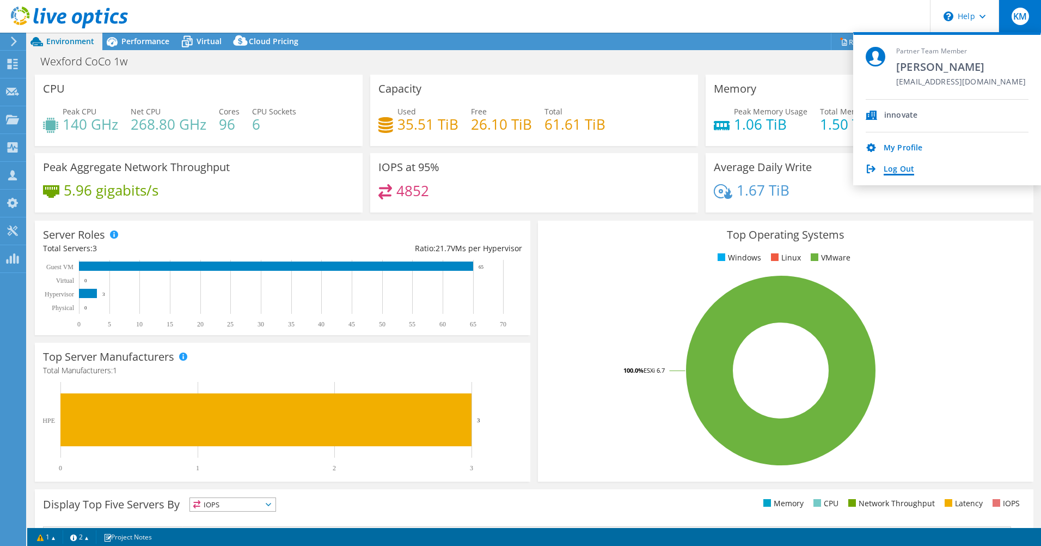
click at [895, 172] on link "Log Out" at bounding box center [899, 169] width 31 height 10
